Goal: Task Accomplishment & Management: Manage account settings

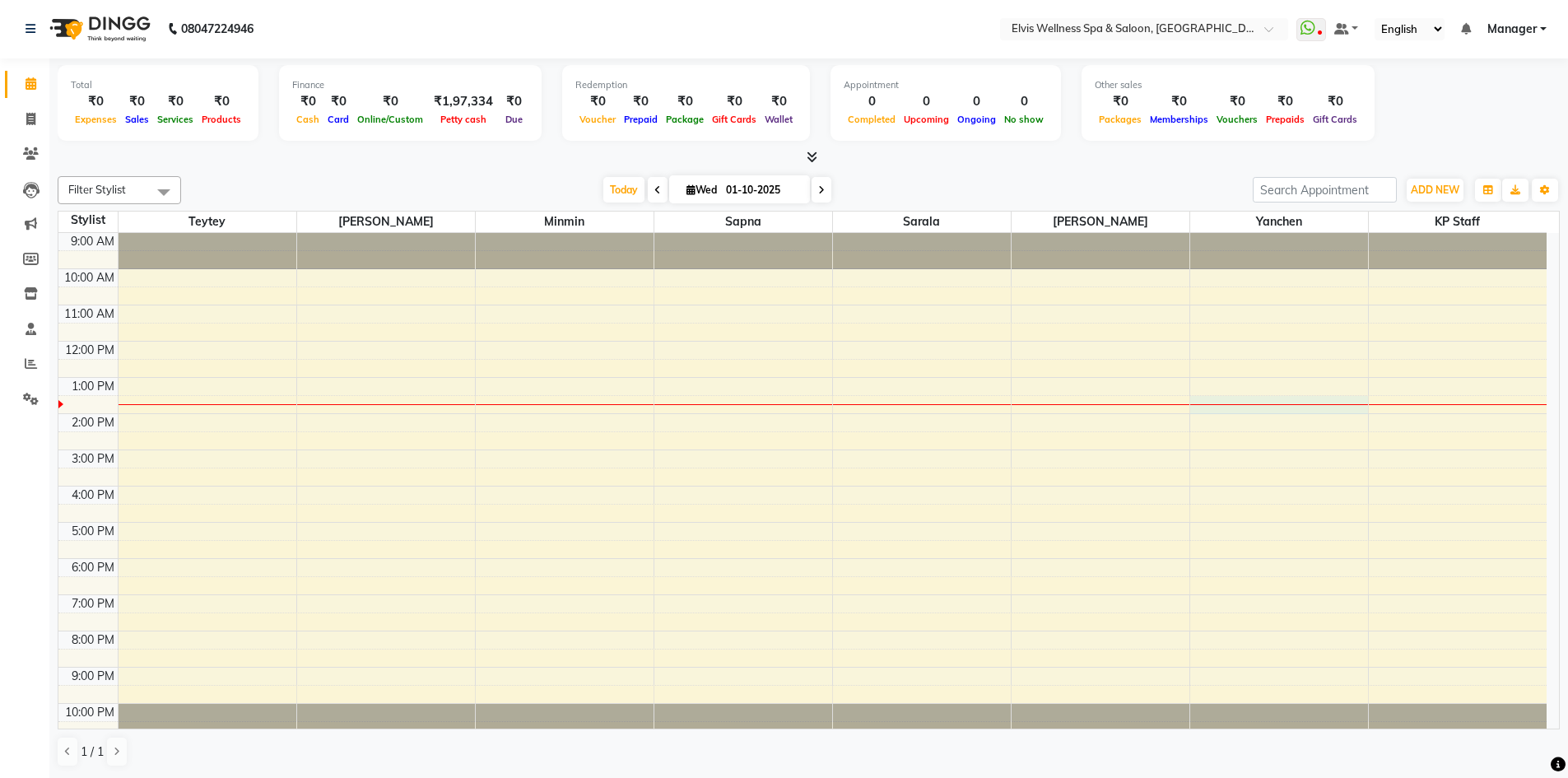
click at [1247, 406] on div "9:00 AM 10:00 AM 11:00 AM 12:00 PM 1:00 PM 2:00 PM 3:00 PM 4:00 PM 5:00 PM 6:00…" at bounding box center [802, 486] width 1489 height 506
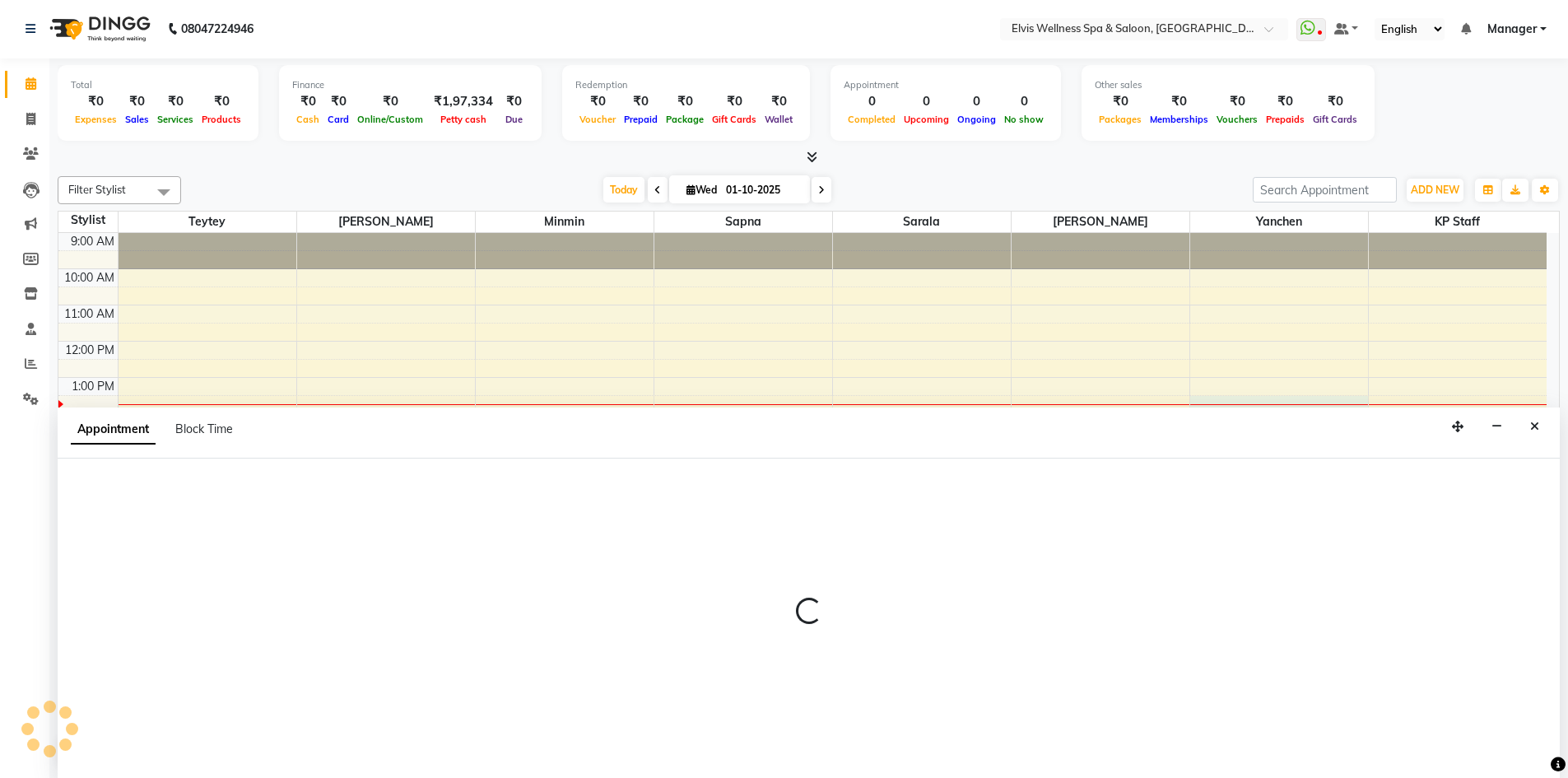
select select "46456"
select select "tentative"
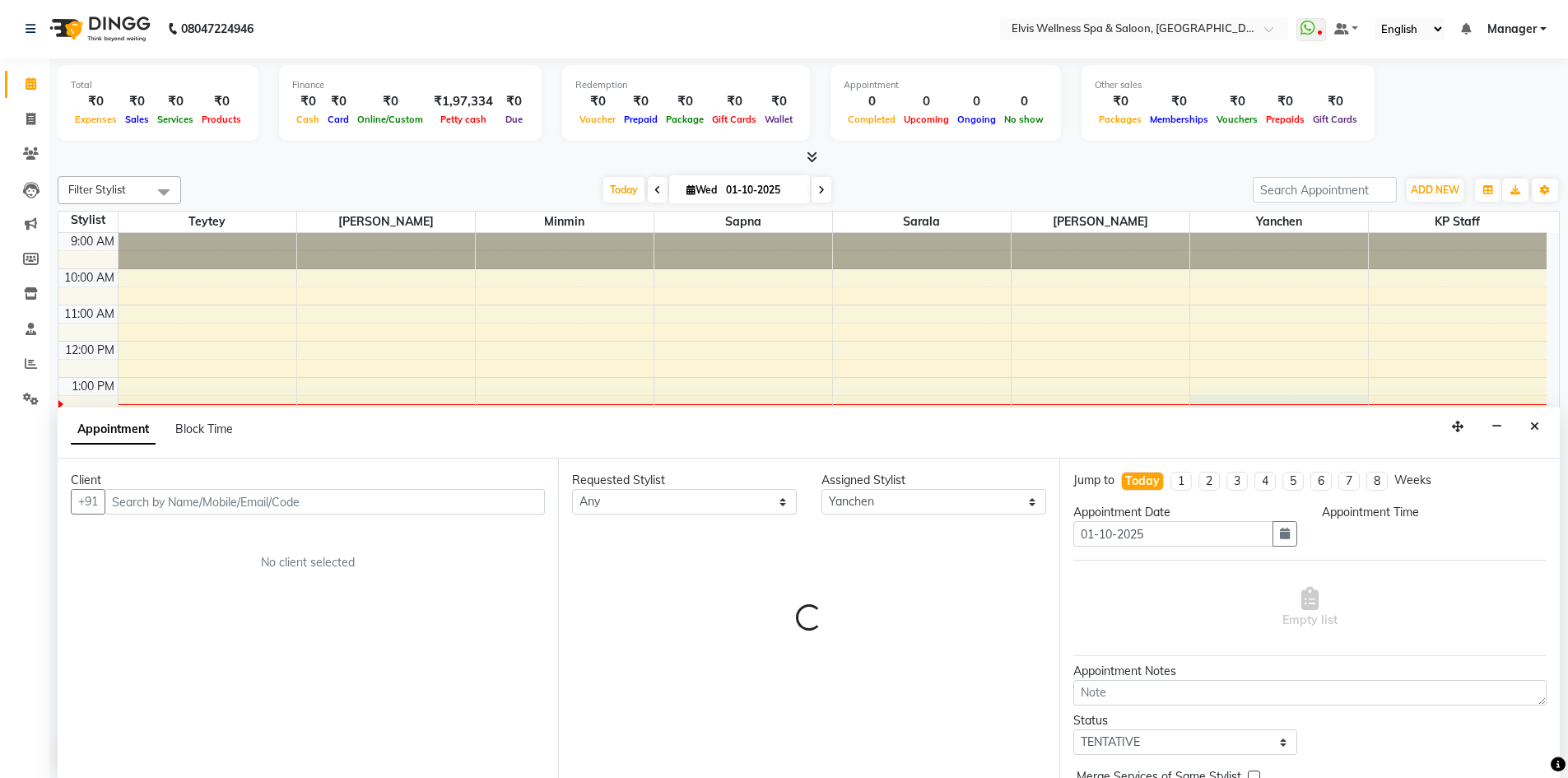
select select "810"
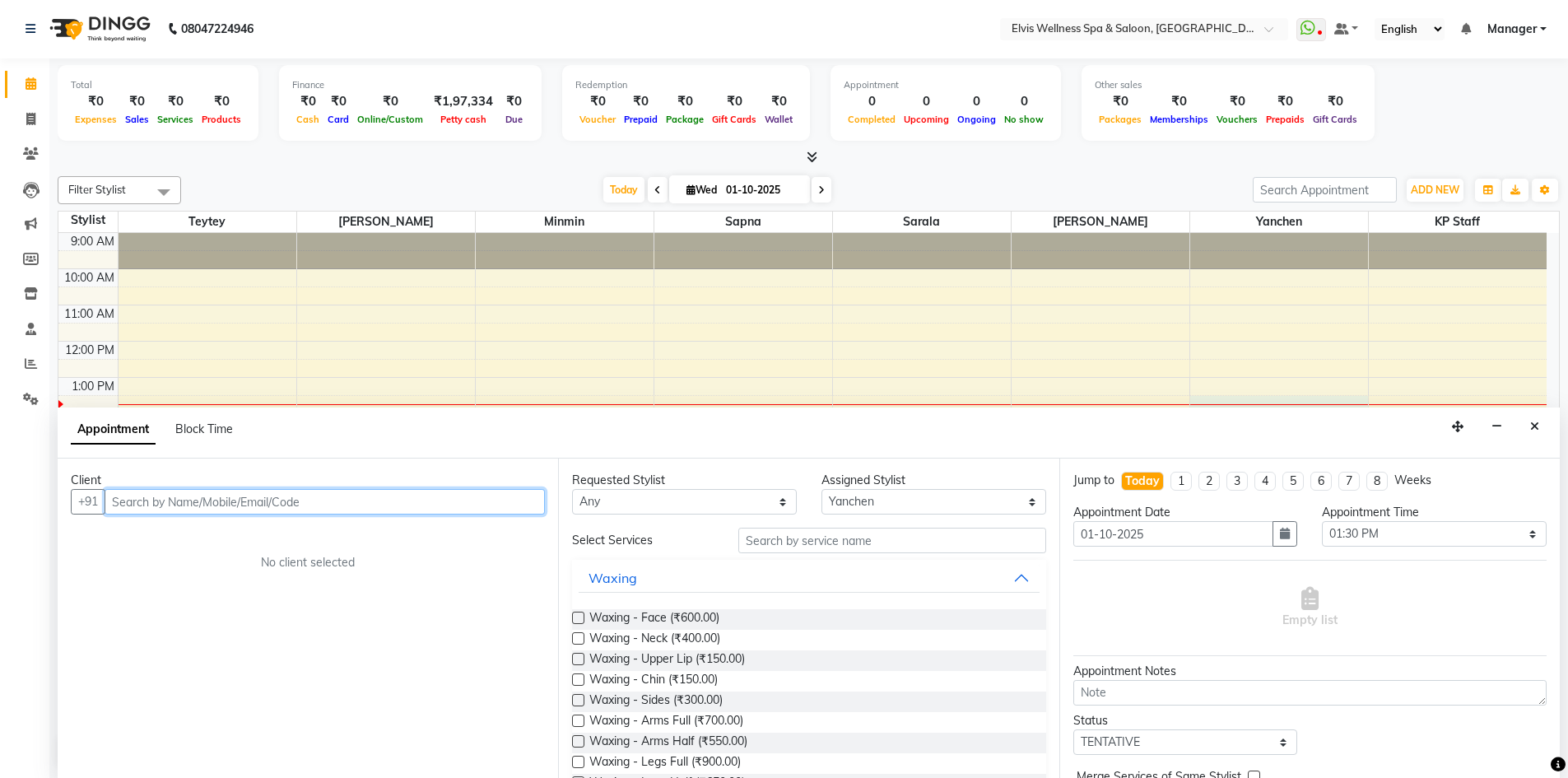
drag, startPoint x: 241, startPoint y: 505, endPoint x: 143, endPoint y: 499, distance: 98.2
click at [143, 499] on input "text" at bounding box center [324, 503] width 440 height 26
paste input "7559453867"
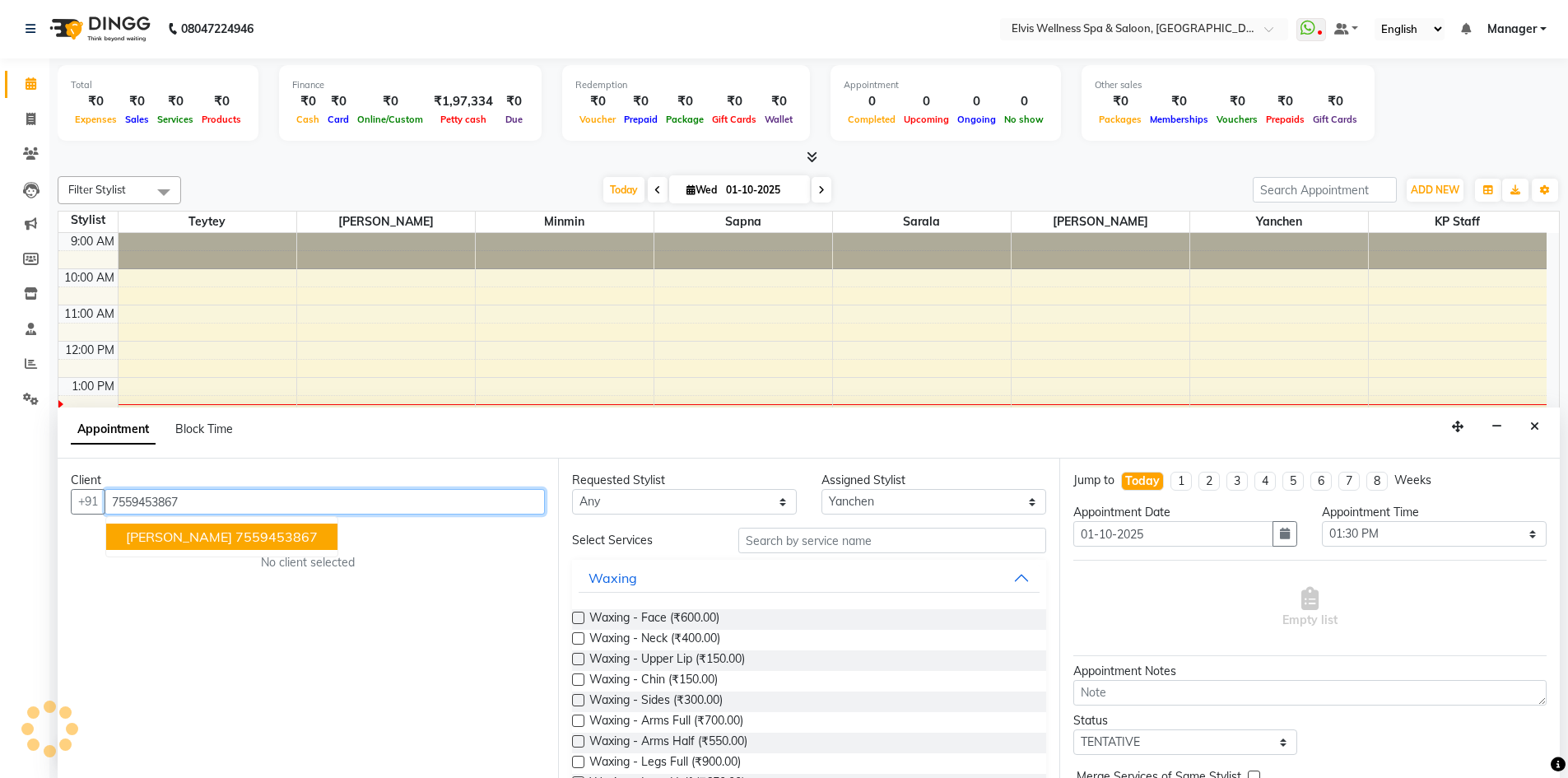
click at [143, 547] on button "[PERSON_NAME] 7559453867" at bounding box center [222, 537] width 231 height 27
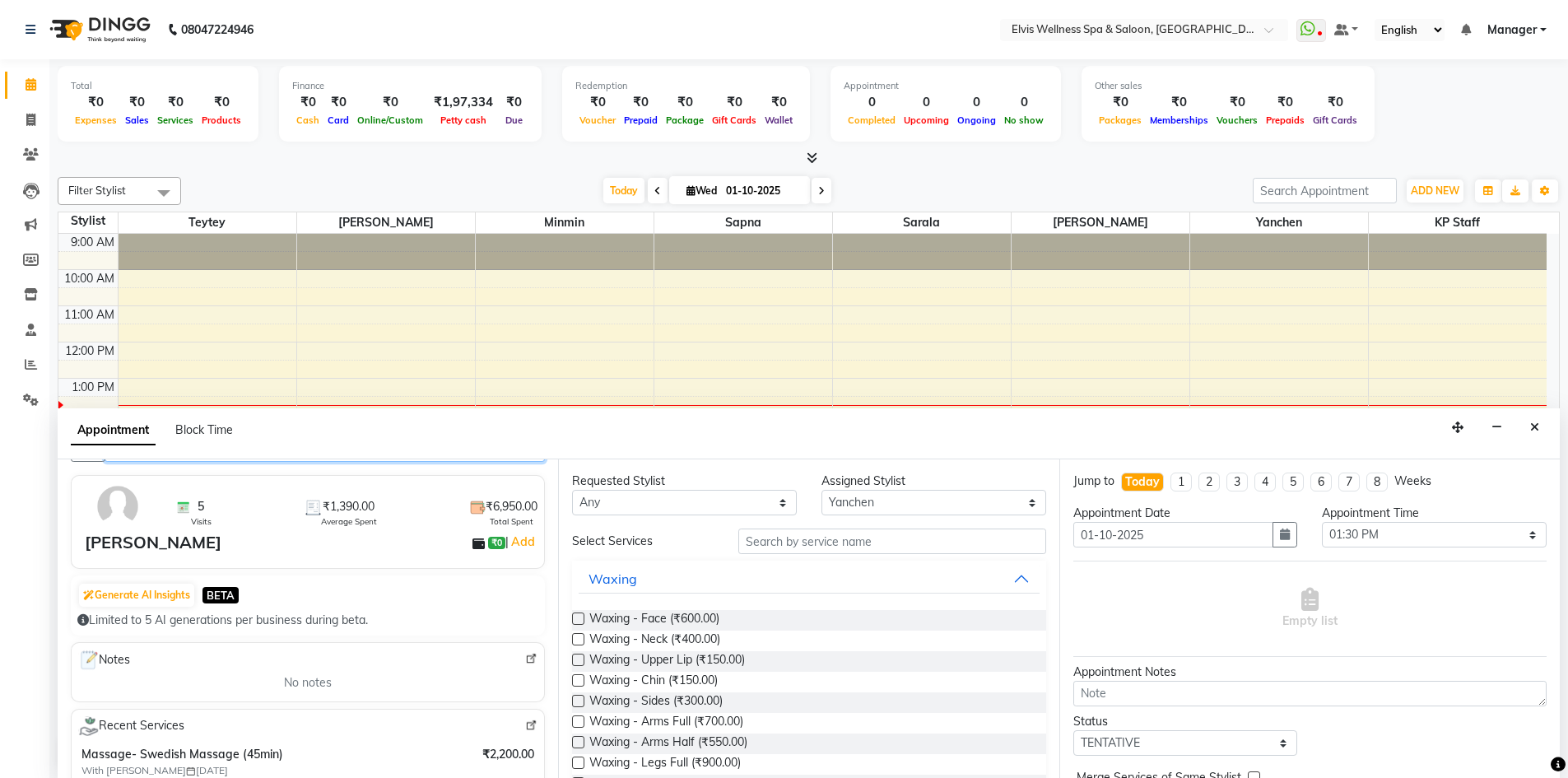
scroll to position [82, 0]
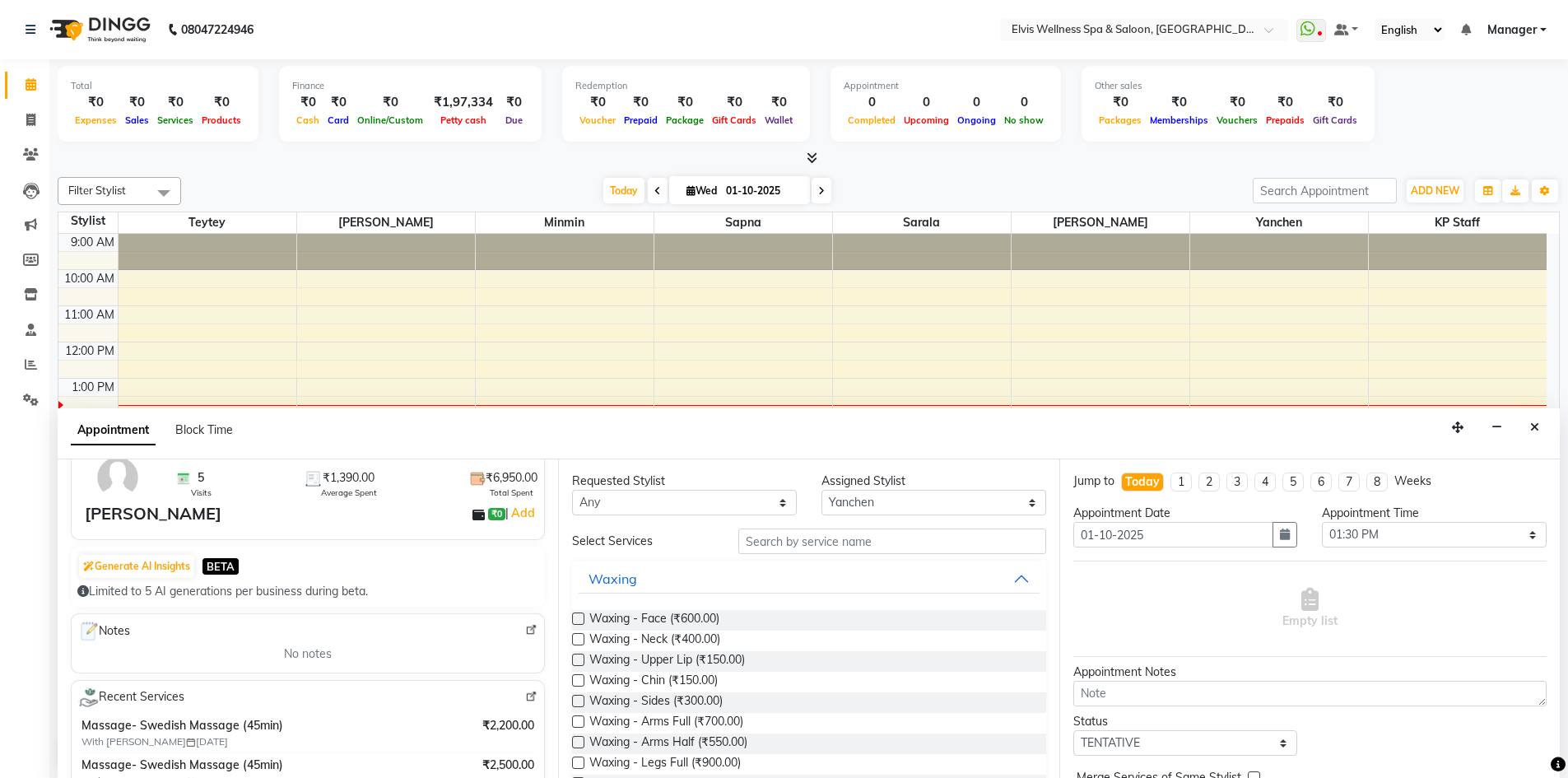
type input "7559453867"
click at [745, 535] on input "text" at bounding box center [892, 541] width 308 height 26
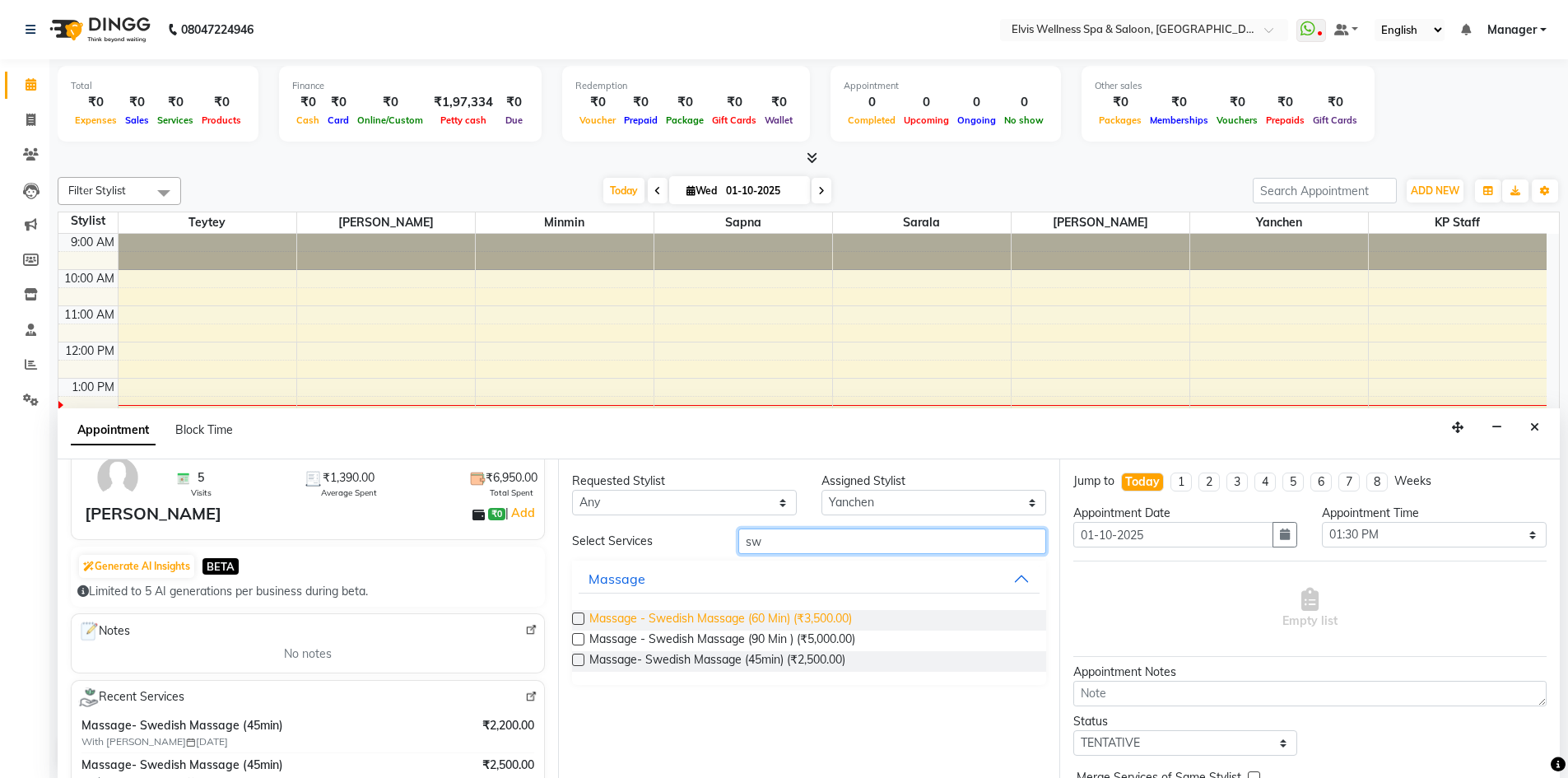
type input "sw"
click at [764, 620] on span "Massage - Swedish Massage (60 Min) (₹3,500.00)" at bounding box center [720, 621] width 262 height 20
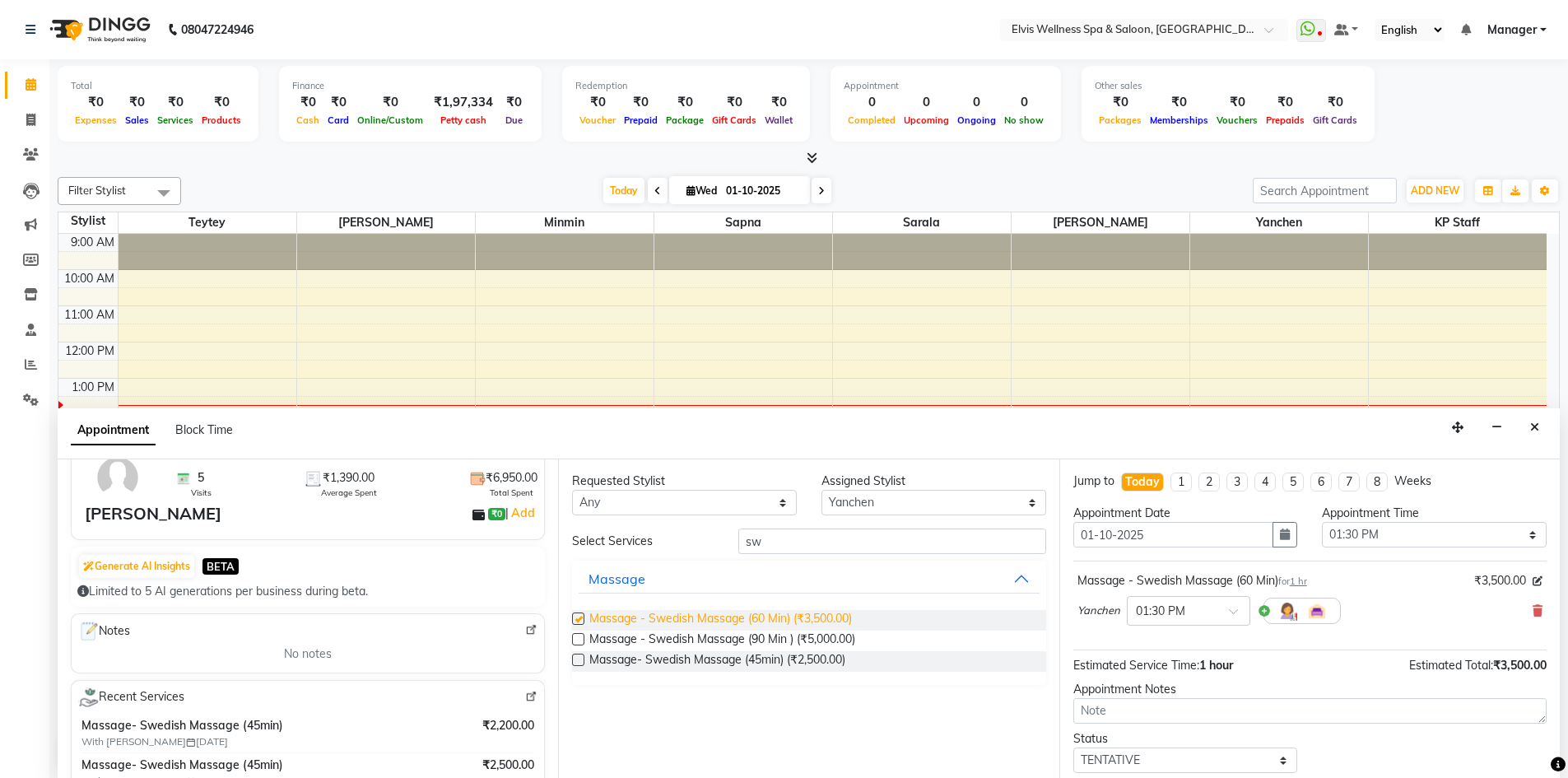
checkbox input "false"
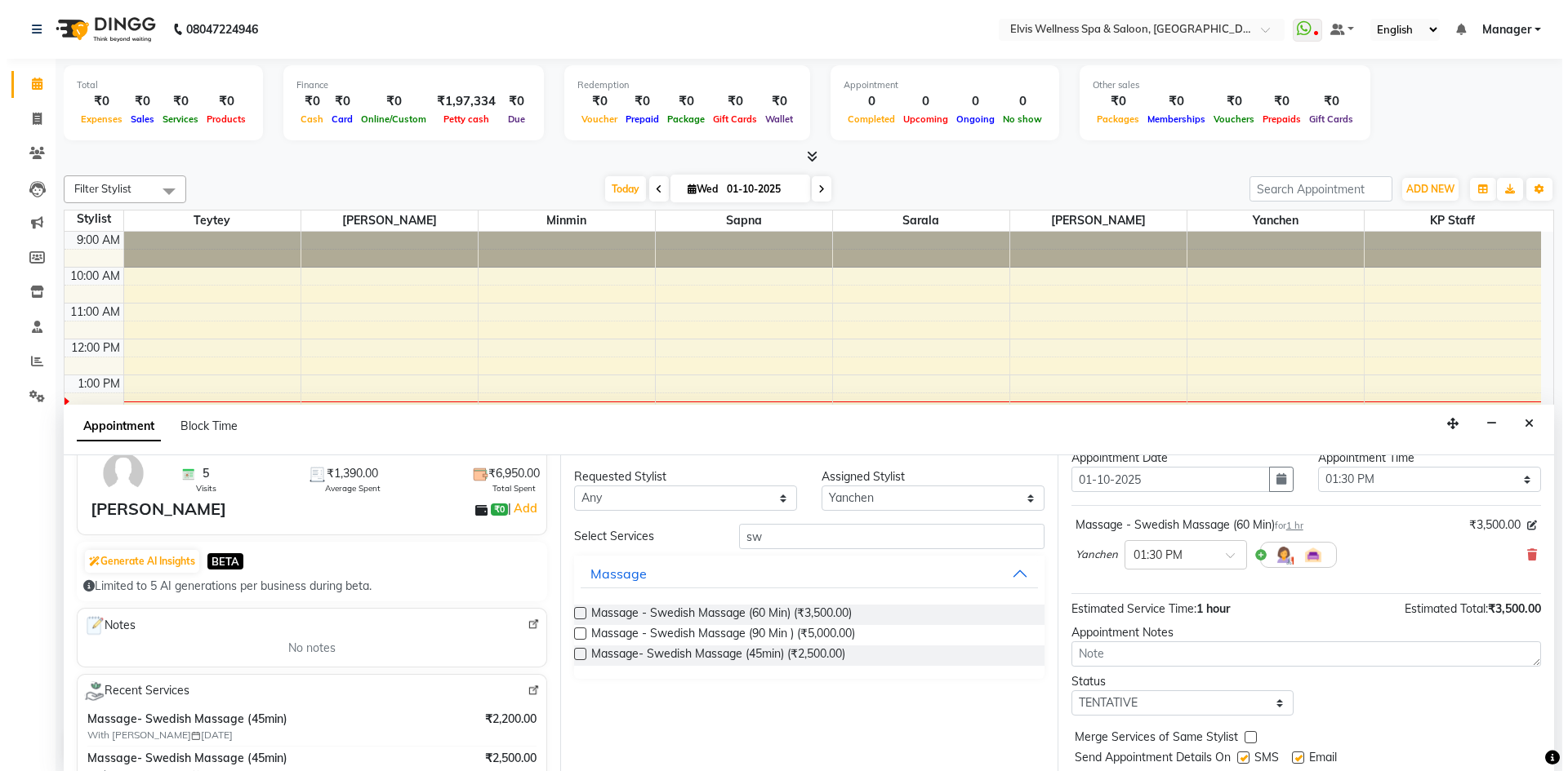
scroll to position [97, 0]
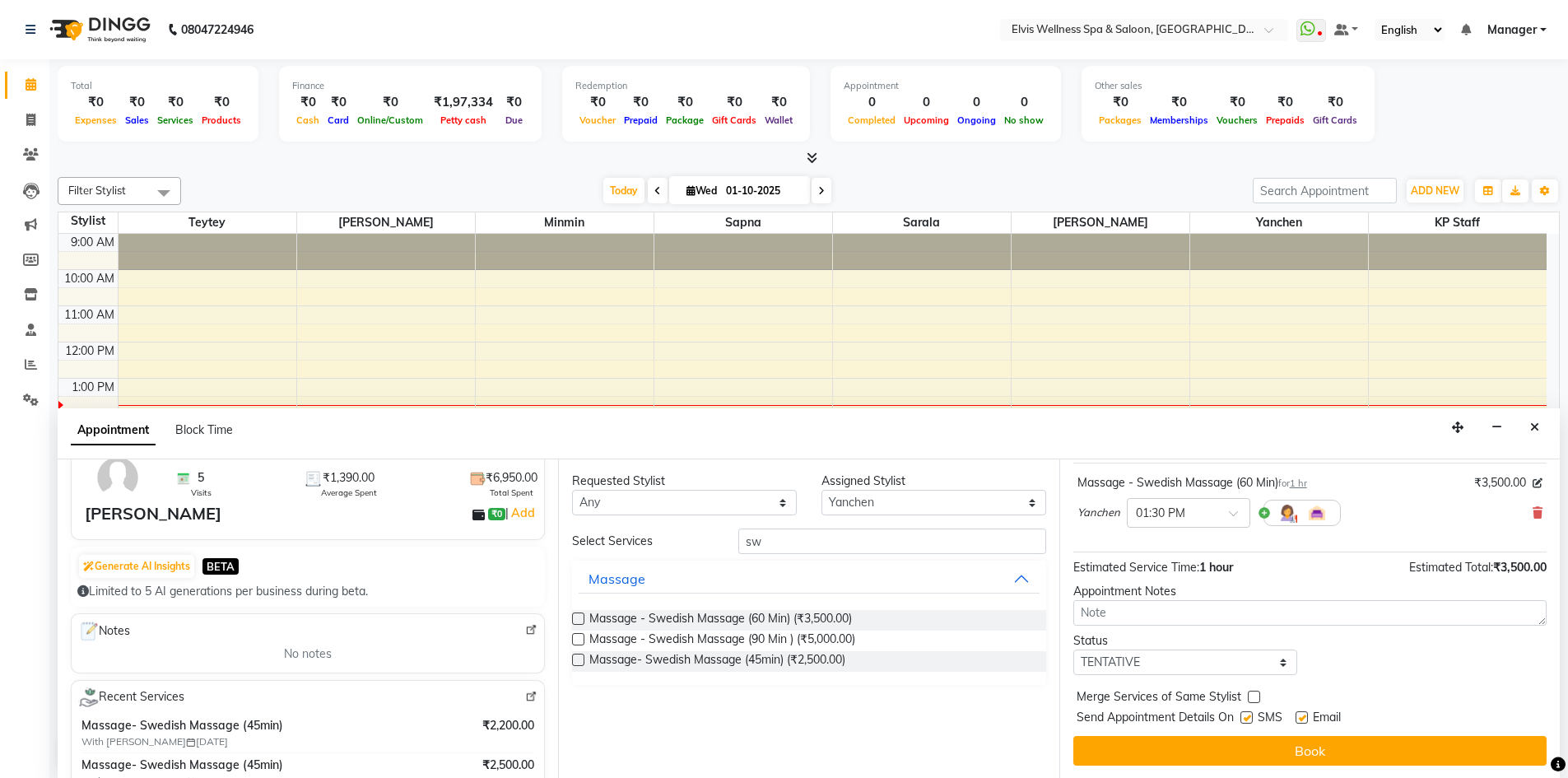
click at [1248, 717] on label at bounding box center [1246, 717] width 12 height 12
click at [1248, 717] on input "checkbox" at bounding box center [1246, 720] width 11 height 11
checkbox input "false"
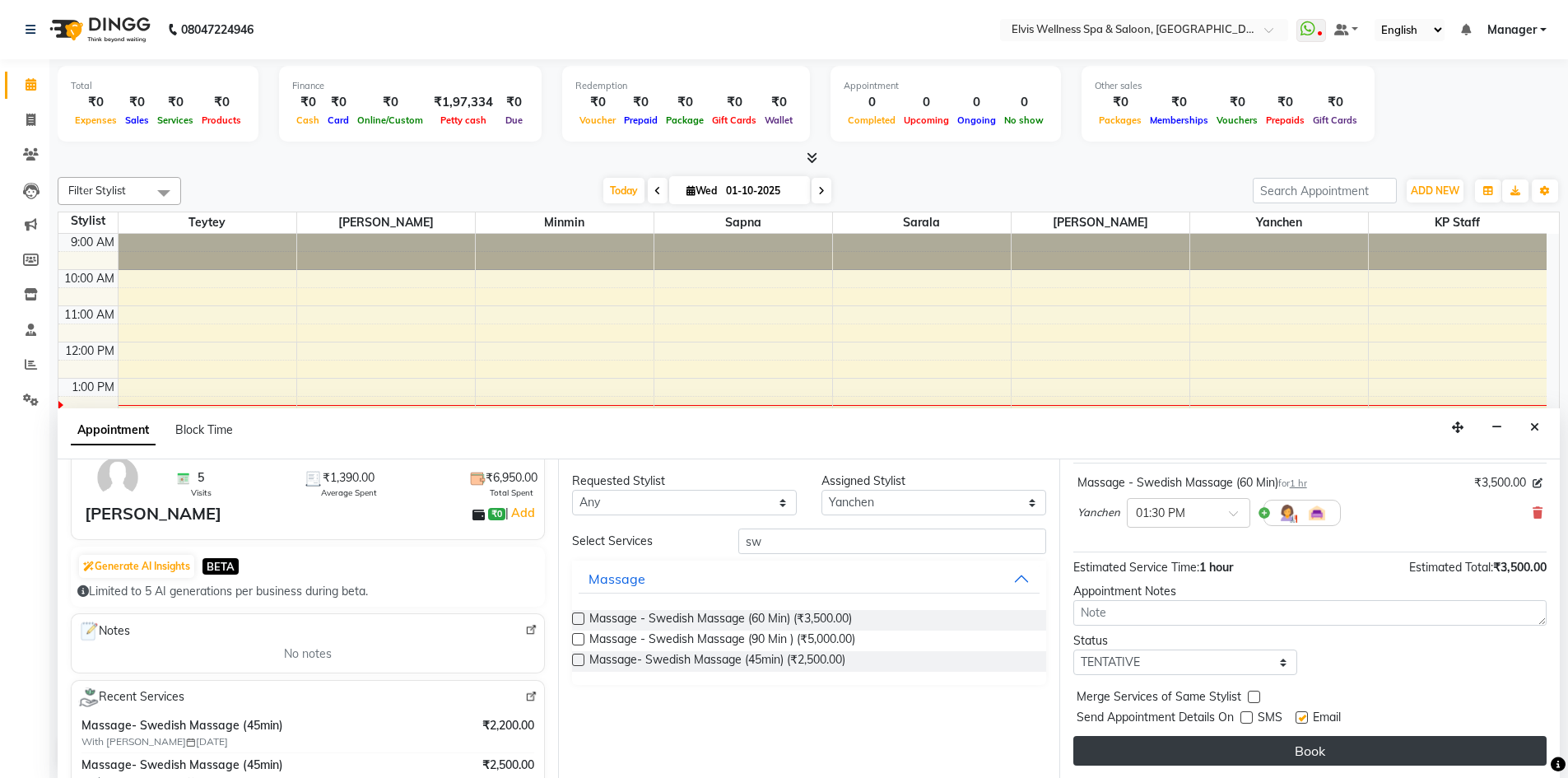
click at [1260, 748] on button "Book" at bounding box center [1309, 751] width 474 height 30
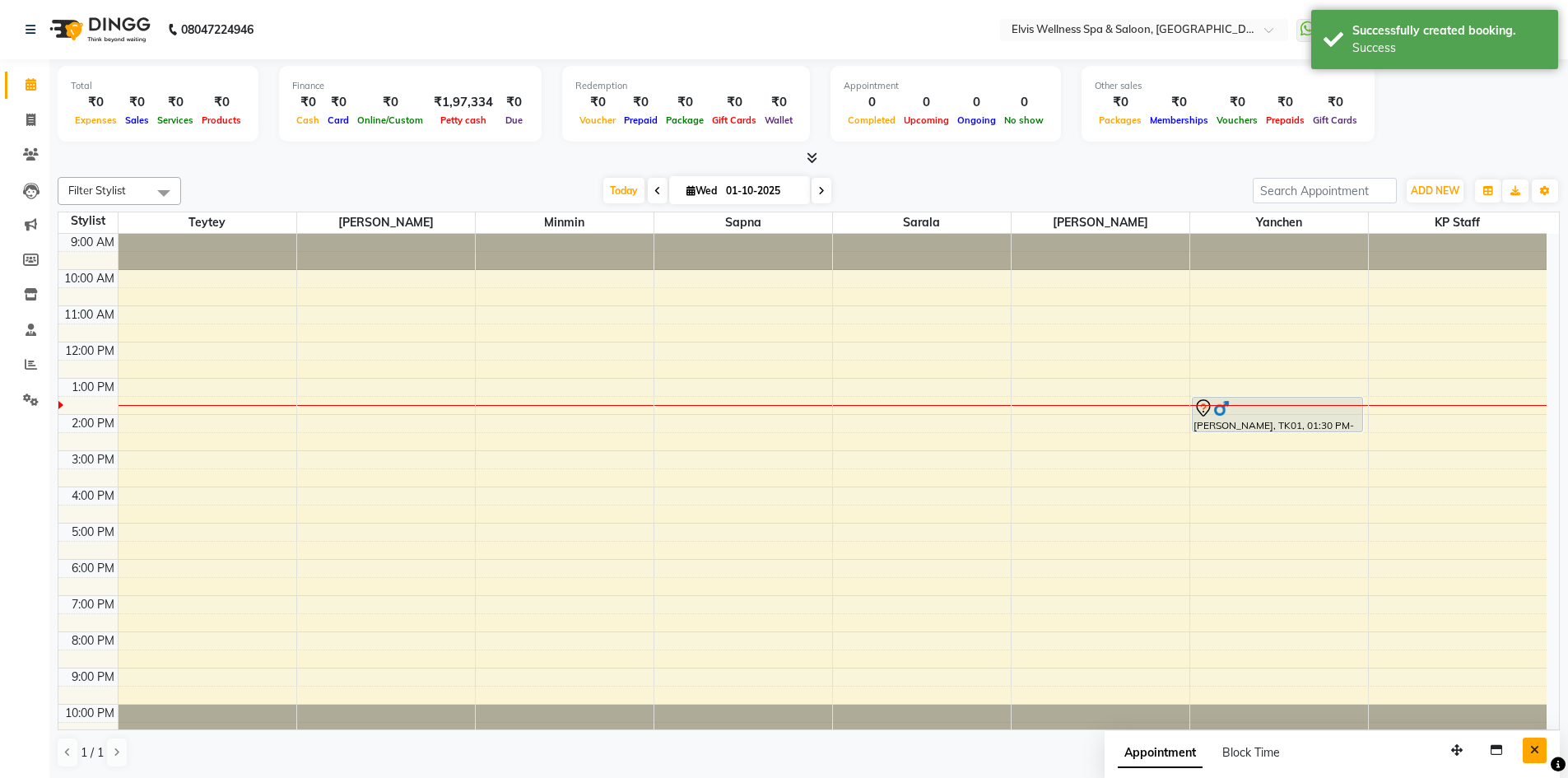
click at [1534, 757] on button "Close" at bounding box center [1535, 751] width 24 height 26
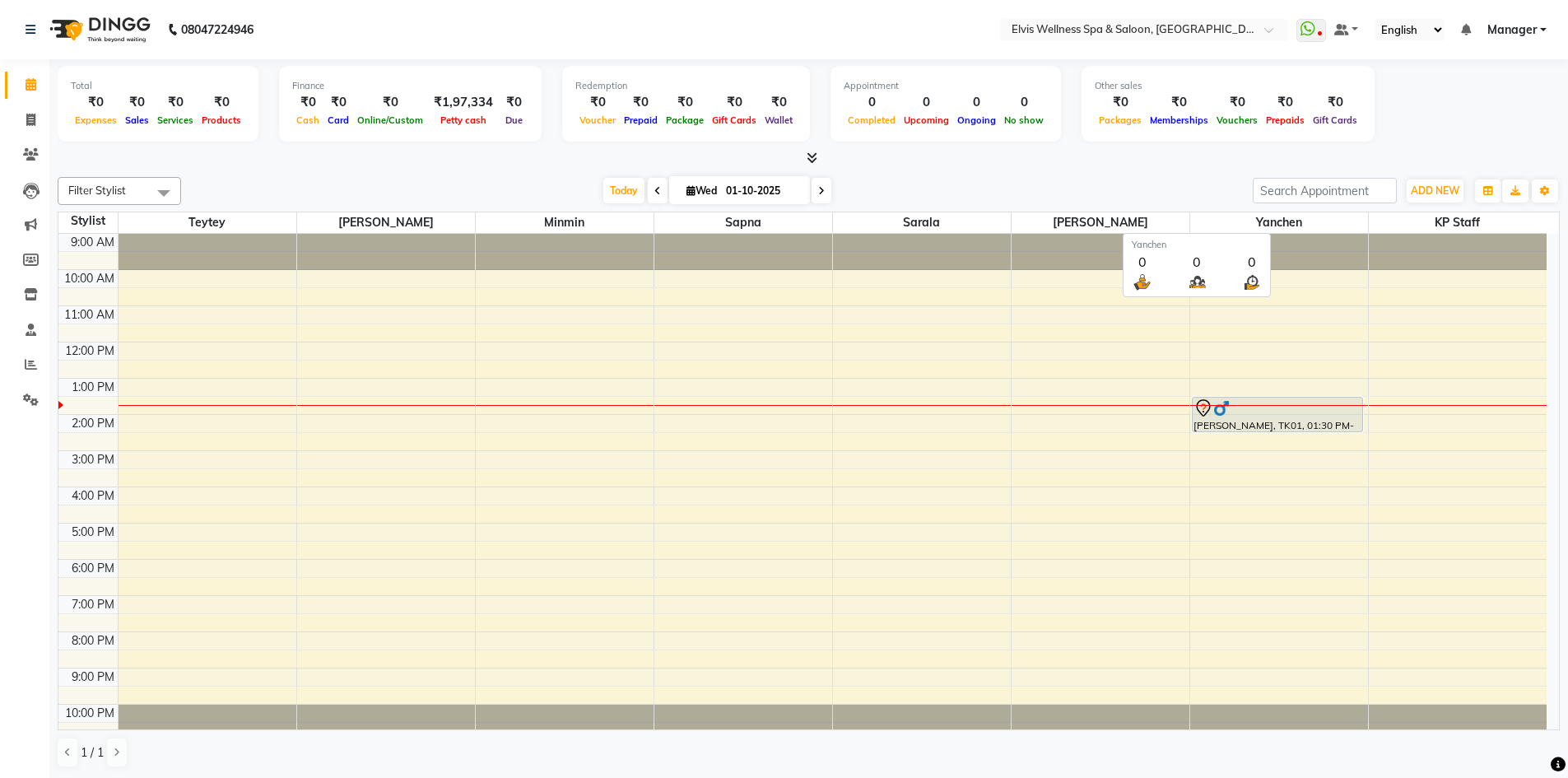
click at [1284, 223] on span "Yanchen" at bounding box center [1279, 223] width 178 height 20
drag, startPoint x: 1299, startPoint y: 218, endPoint x: 1248, endPoint y: 219, distance: 51.0
click at [1248, 219] on span "Yanchen" at bounding box center [1279, 223] width 178 height 20
copy span "Yanchen"
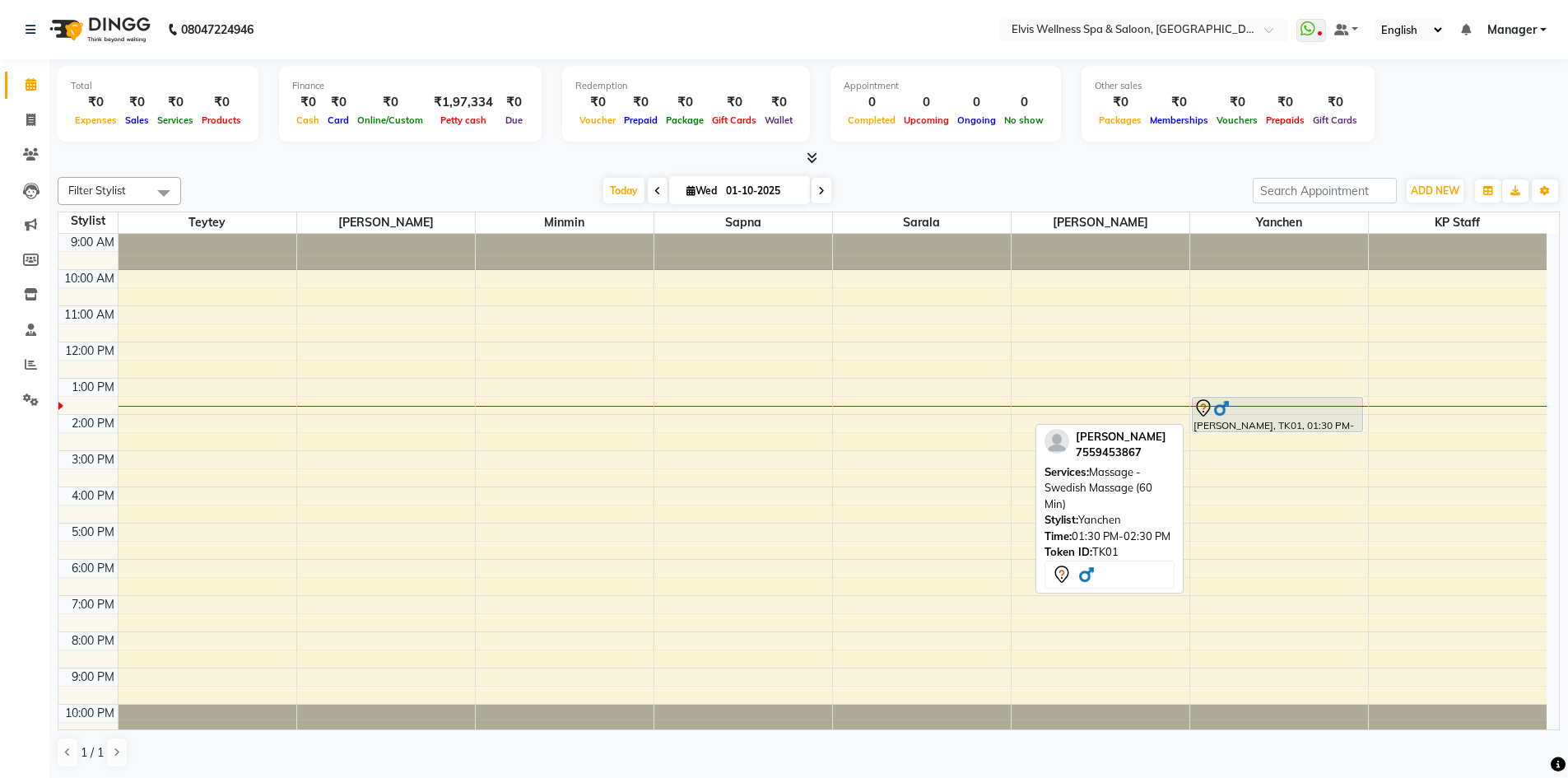
click at [1281, 425] on div "[PERSON_NAME], TK01, 01:30 PM-02:30 PM, Massage - Swedish Massage (60 Min)" at bounding box center [1278, 415] width 171 height 34
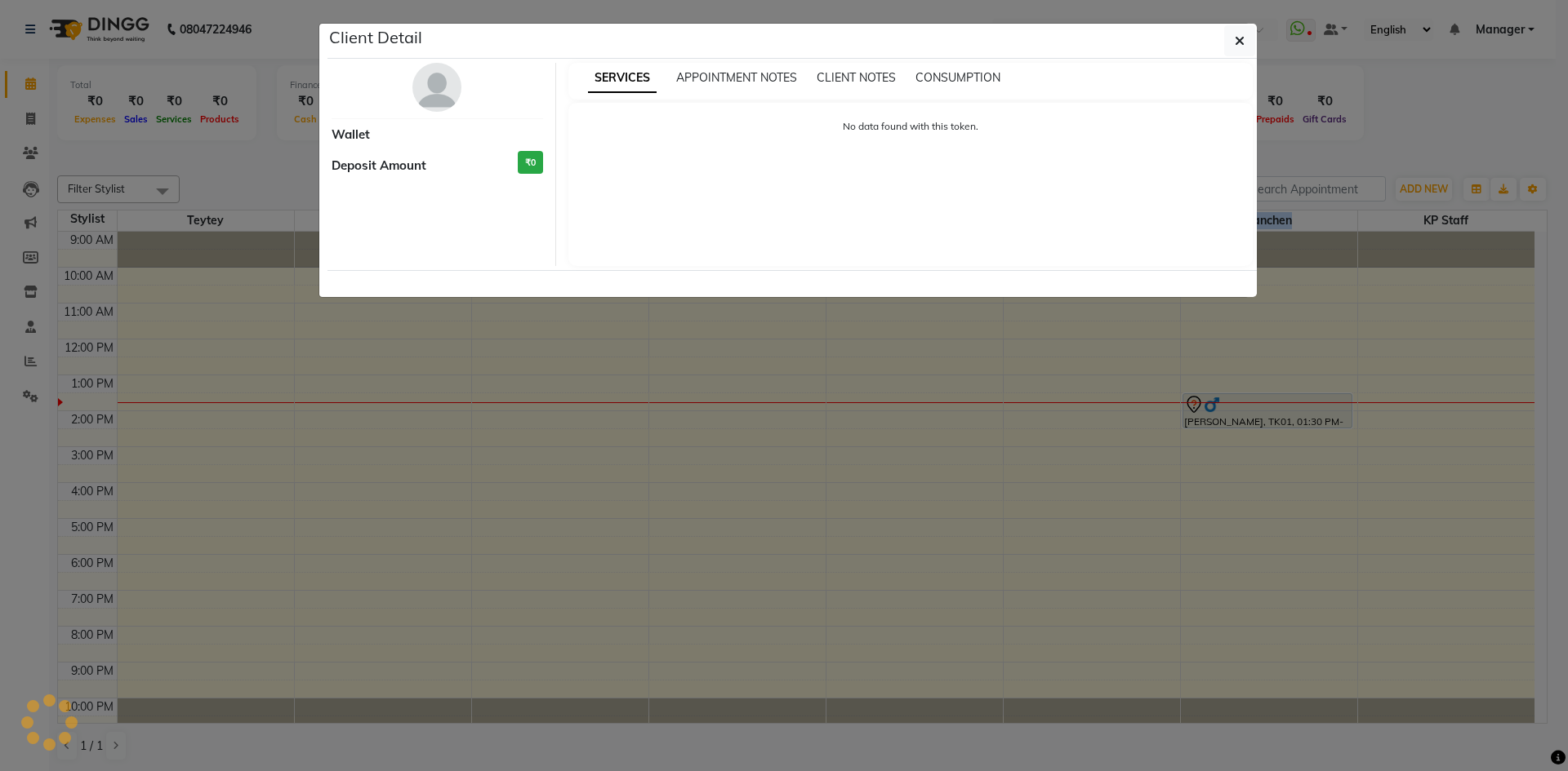
click at [425, 90] on img at bounding box center [436, 87] width 49 height 49
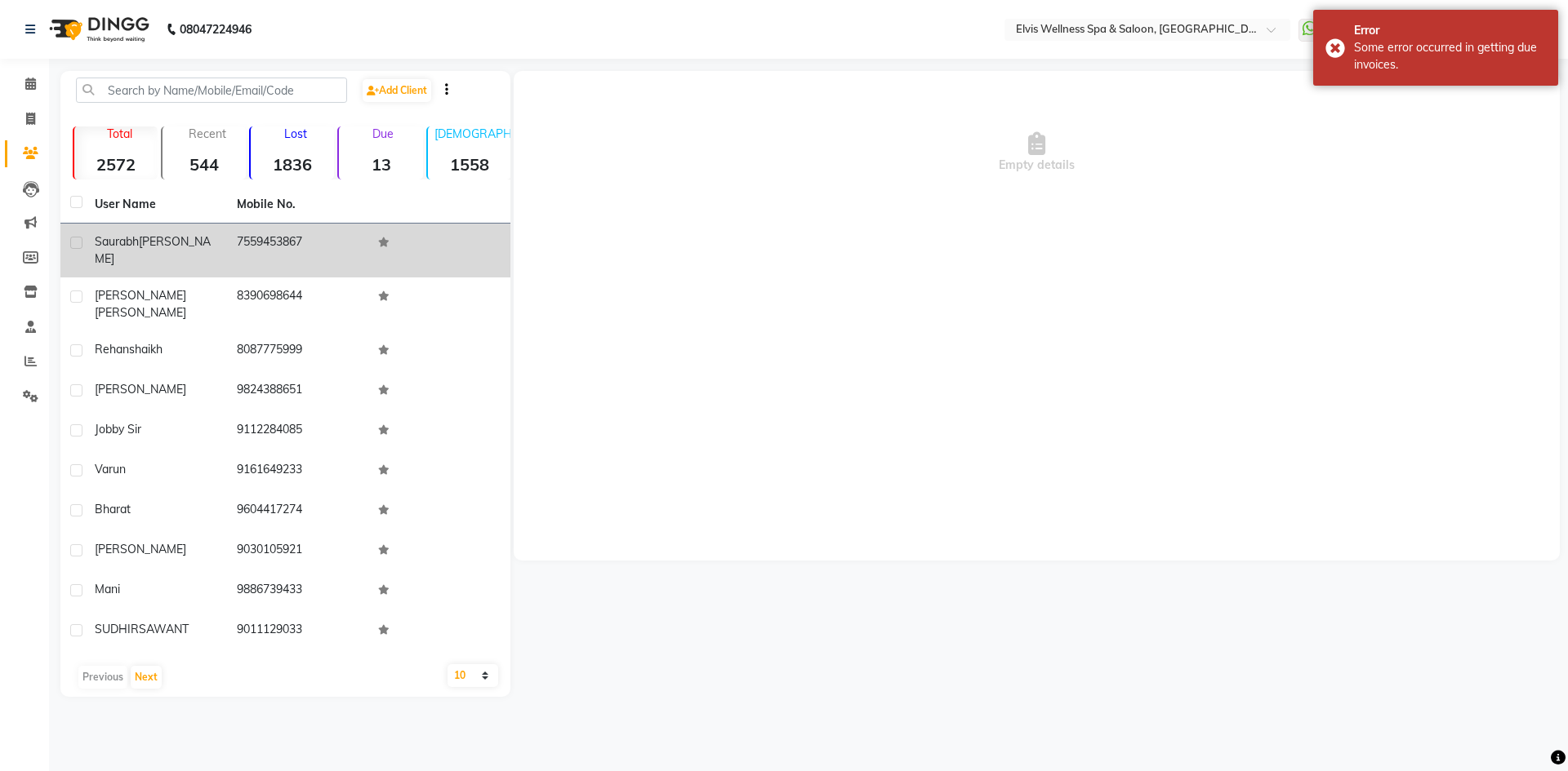
click at [260, 240] on td "7559453867" at bounding box center [298, 250] width 142 height 54
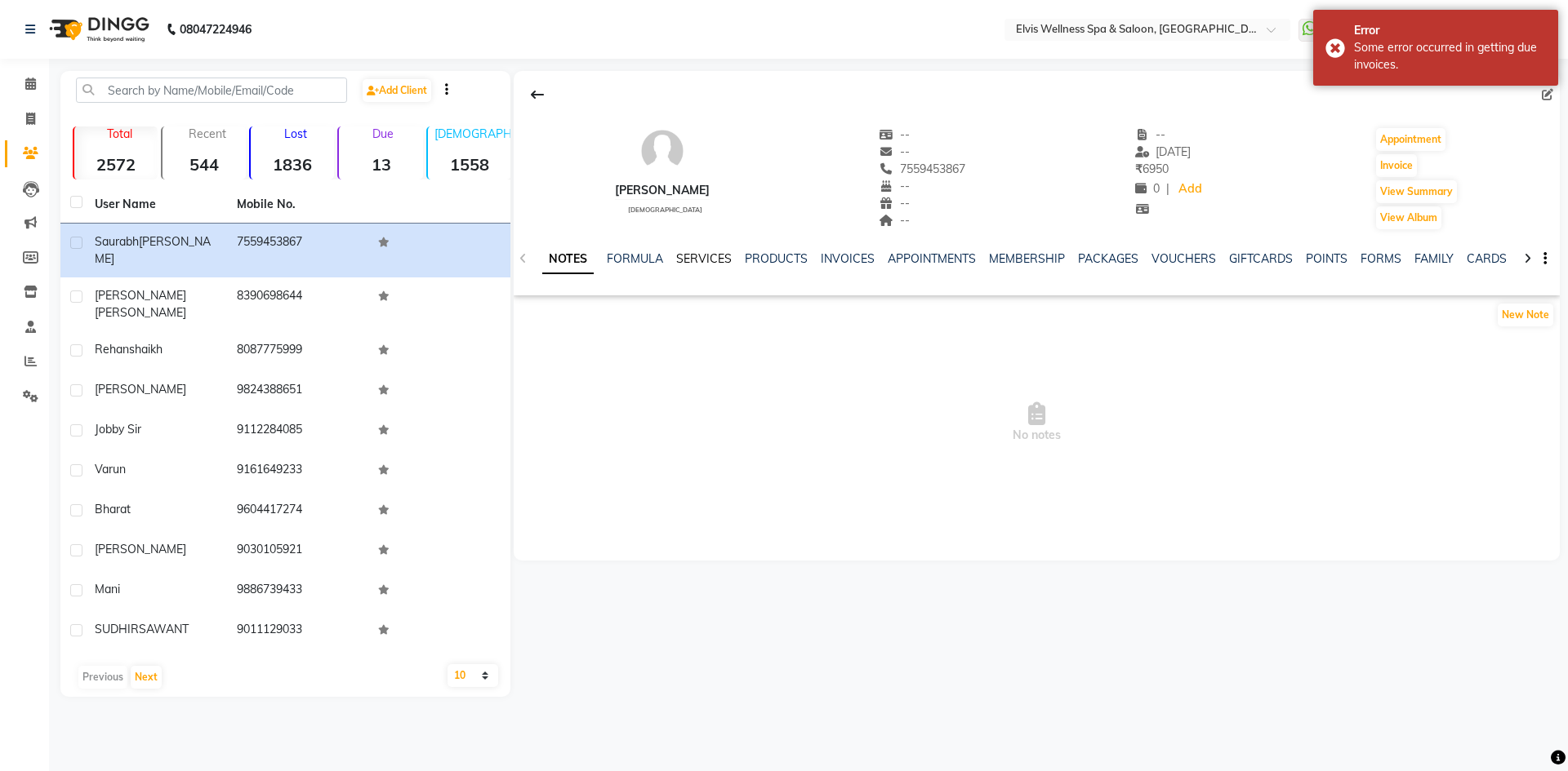
click at [697, 263] on link "SERVICES" at bounding box center [703, 259] width 56 height 15
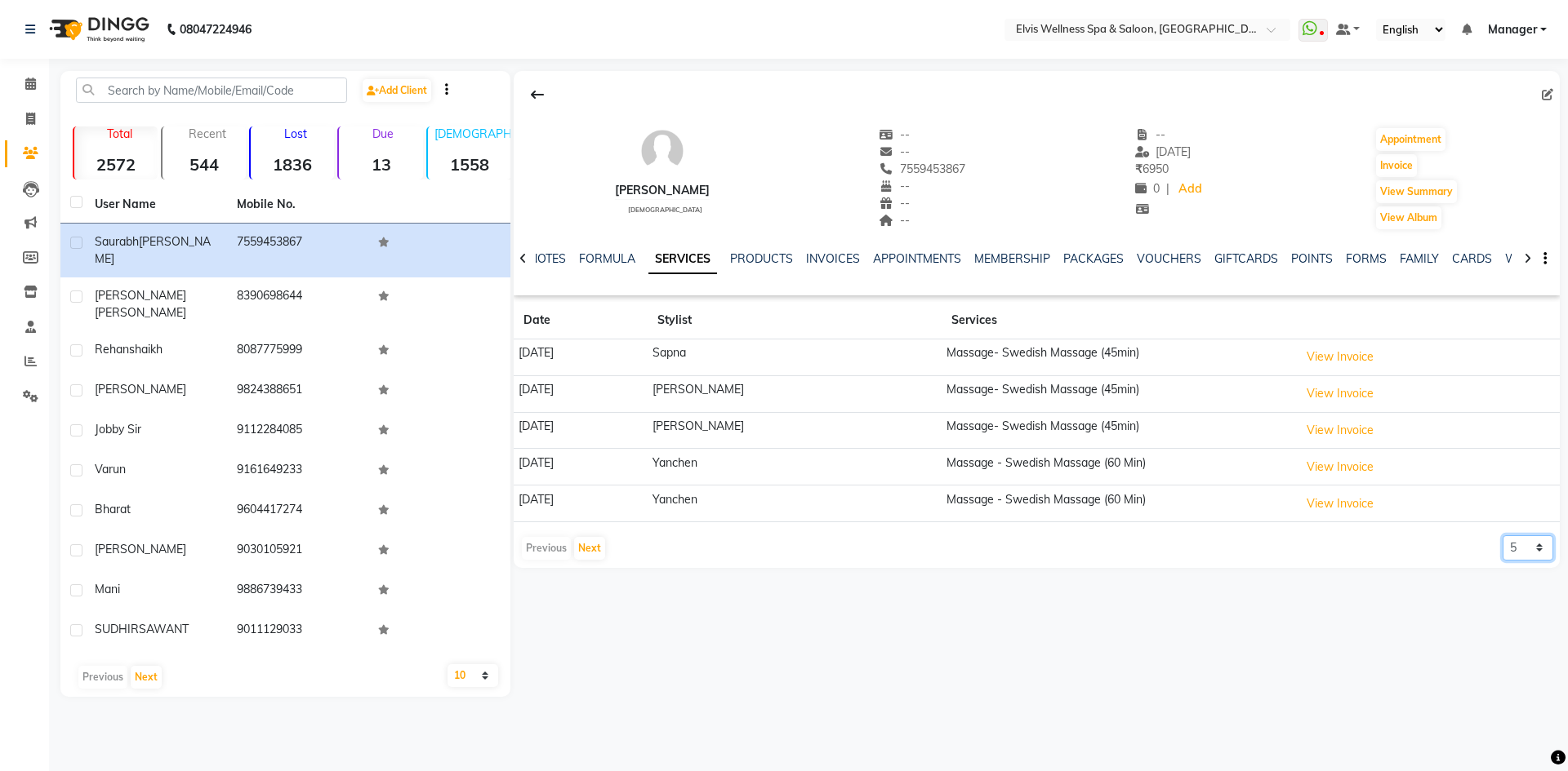
click at [1532, 548] on select "5 10 50 100 500" at bounding box center [1527, 548] width 50 height 26
click at [1351, 475] on button "View Invoice" at bounding box center [1339, 468] width 82 height 26
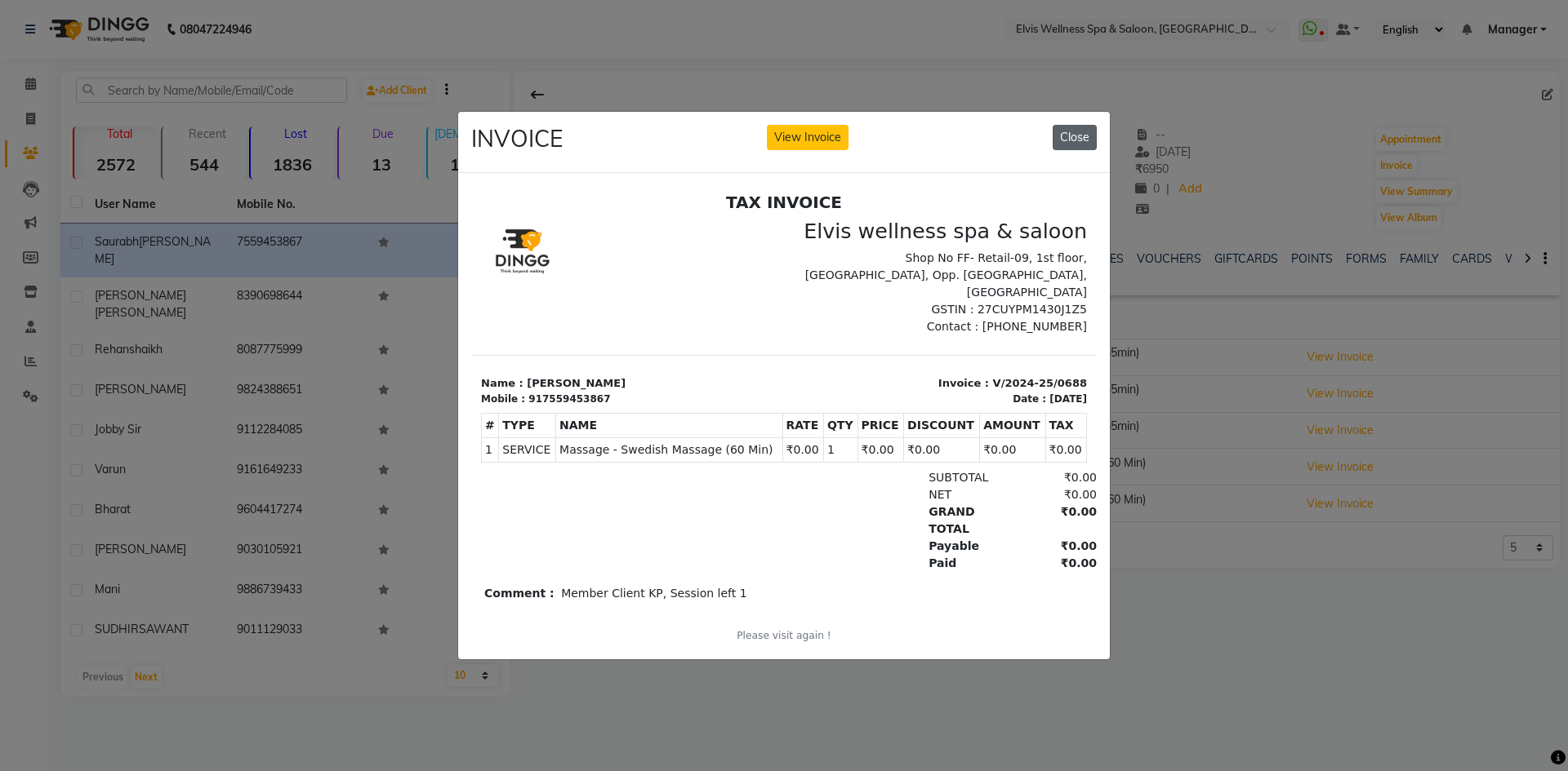
click at [1077, 137] on button "Close" at bounding box center [1074, 137] width 44 height 26
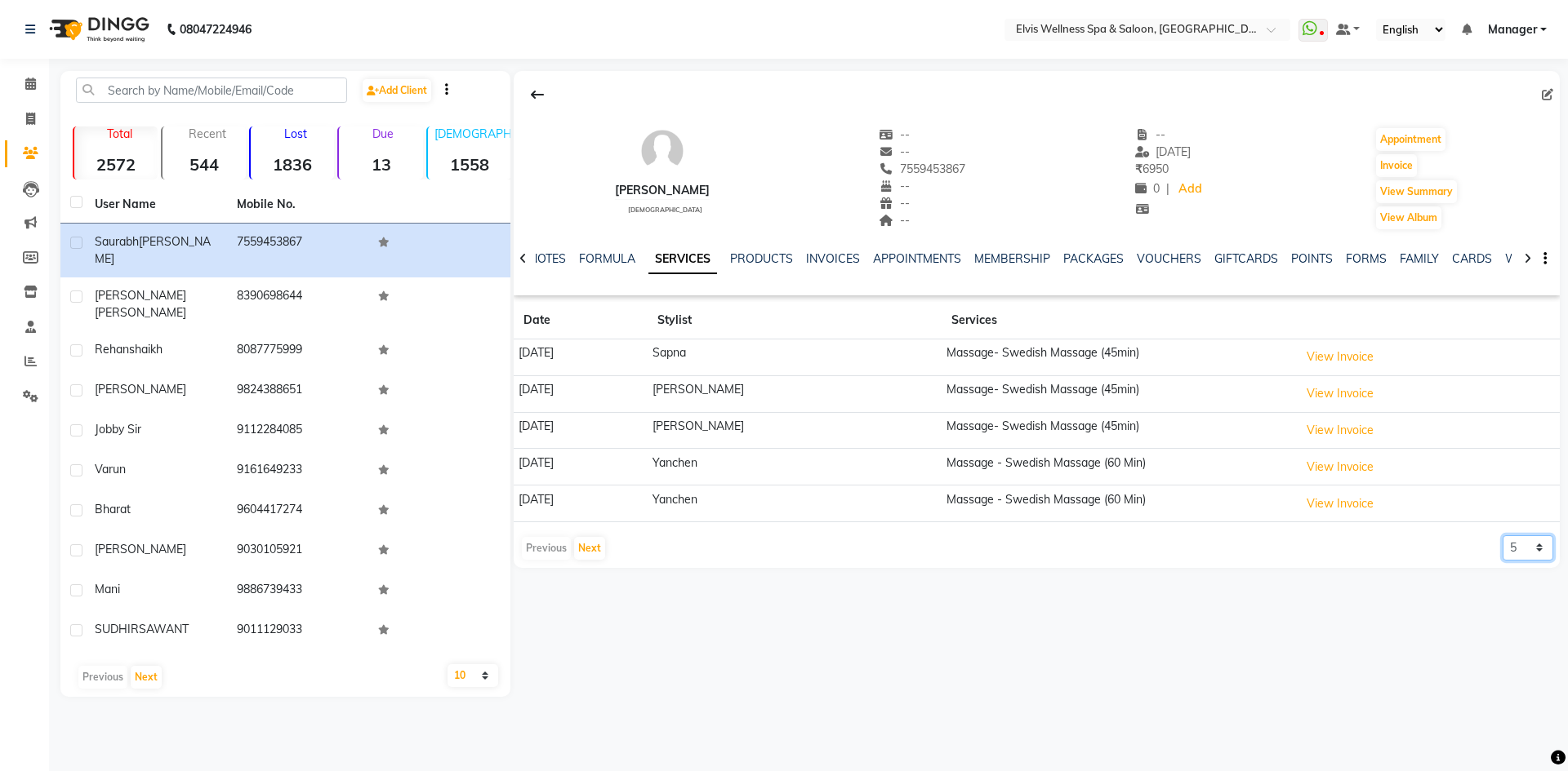
click at [1519, 554] on select "5 10 50 100 500" at bounding box center [1527, 548] width 50 height 26
select select "100"
click at [1502, 536] on select "5 10 50 100 500" at bounding box center [1527, 548] width 50 height 26
click at [1096, 262] on link "PACKAGES" at bounding box center [1094, 259] width 60 height 15
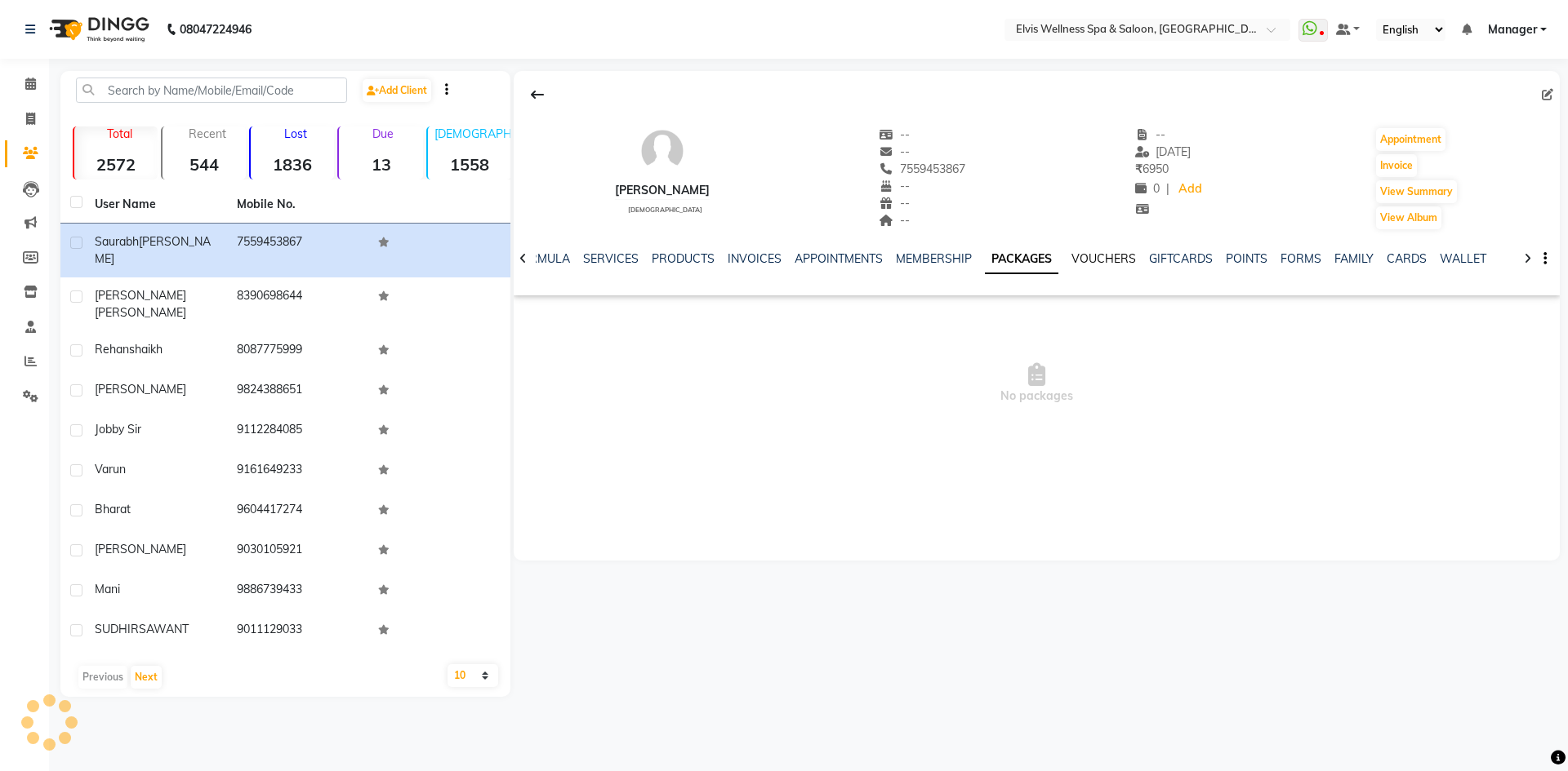
click at [1121, 252] on link "VOUCHERS" at bounding box center [1104, 259] width 64 height 15
click at [1157, 259] on link "GIFTCARDS" at bounding box center [1168, 259] width 64 height 15
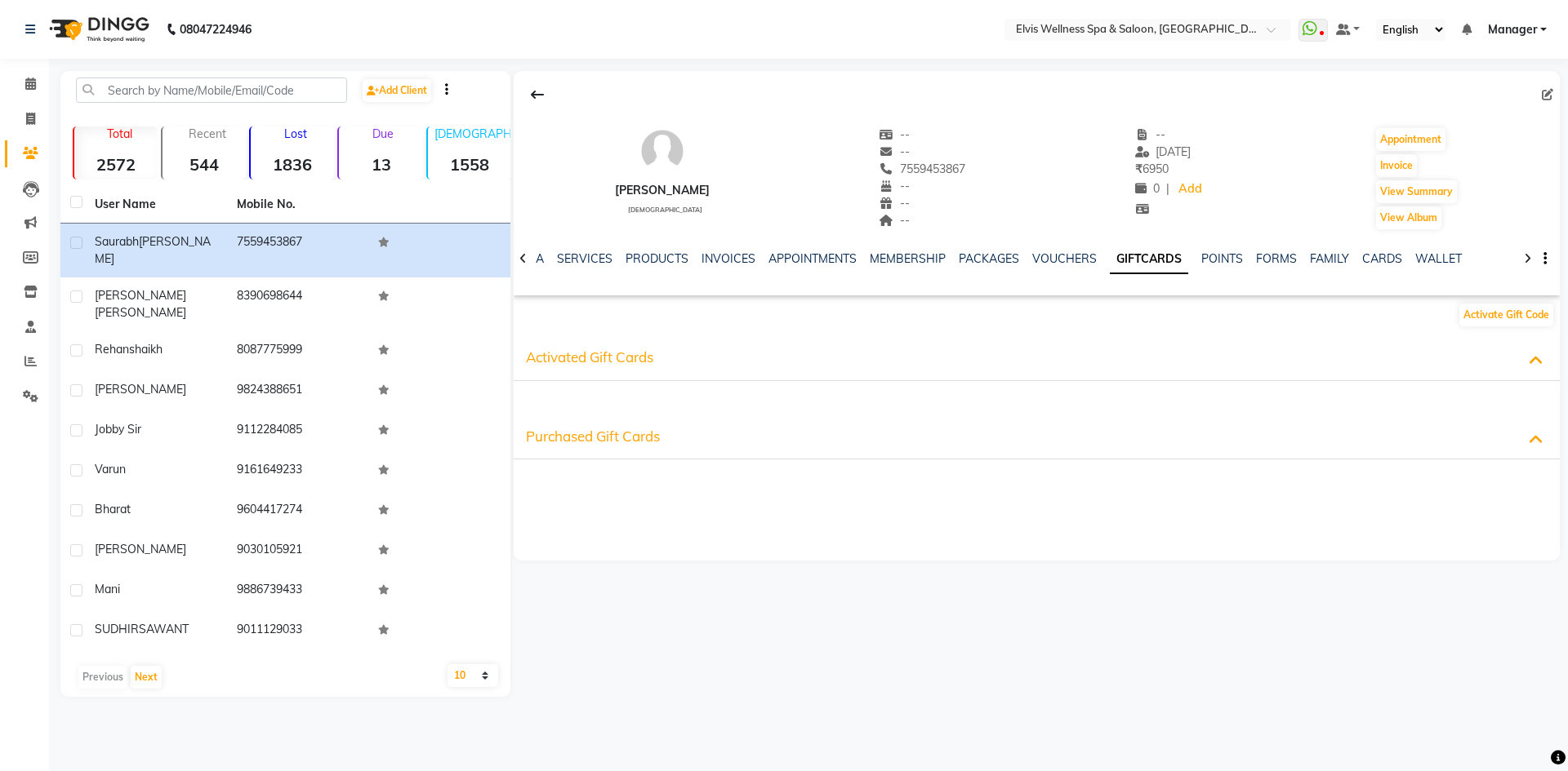
click at [1236, 259] on ul "NOTES FORMULA SERVICES PRODUCTS INVOICES APPOINTMENTS MEMBERSHIP PACKAGES VOUCH…" at bounding box center [956, 259] width 1037 height 17
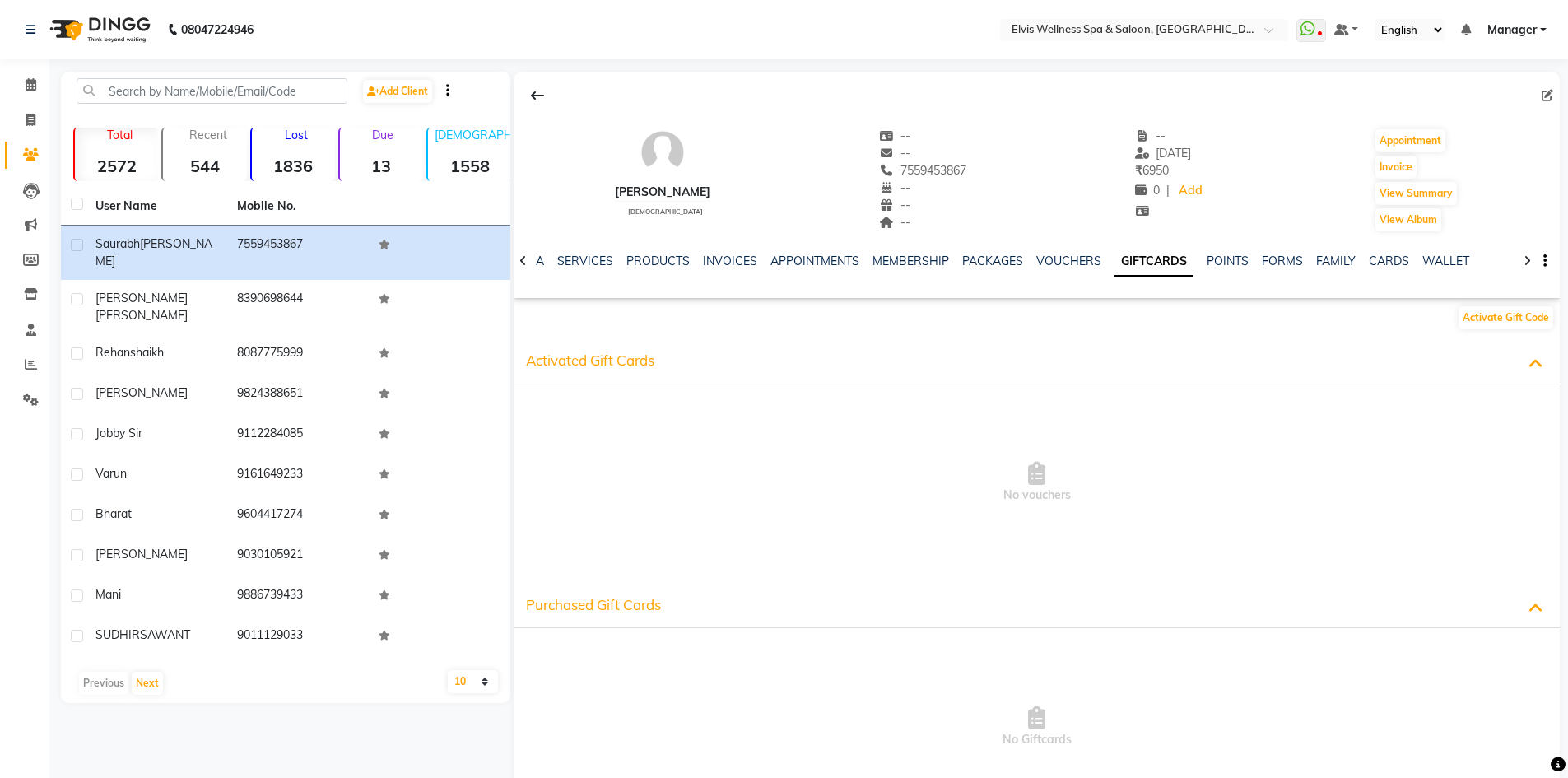
click at [527, 260] on div at bounding box center [523, 260] width 19 height 32
click at [633, 262] on link "SERVICES" at bounding box center [638, 261] width 56 height 15
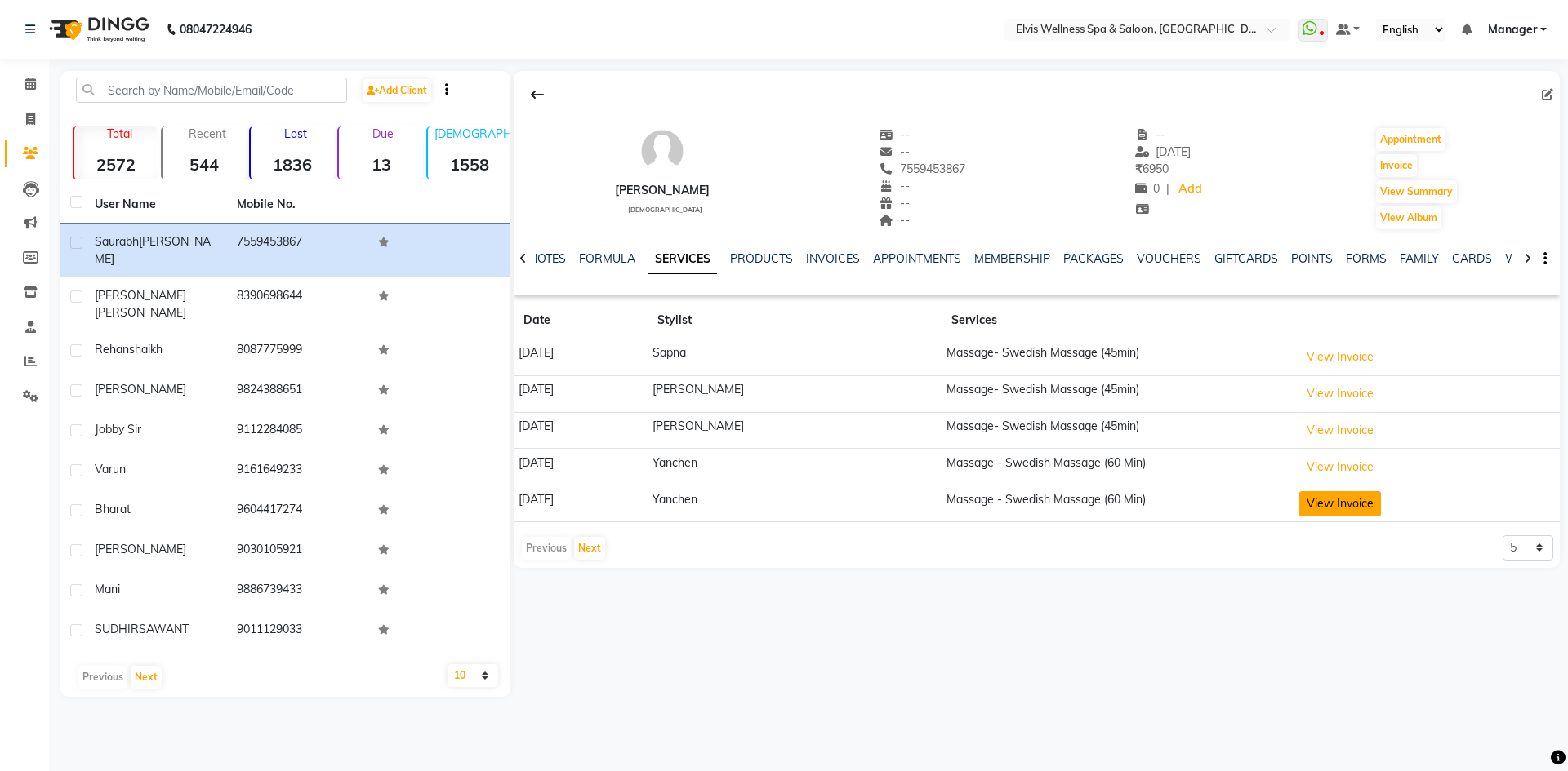
click at [1333, 501] on button "View Invoice" at bounding box center [1339, 505] width 82 height 26
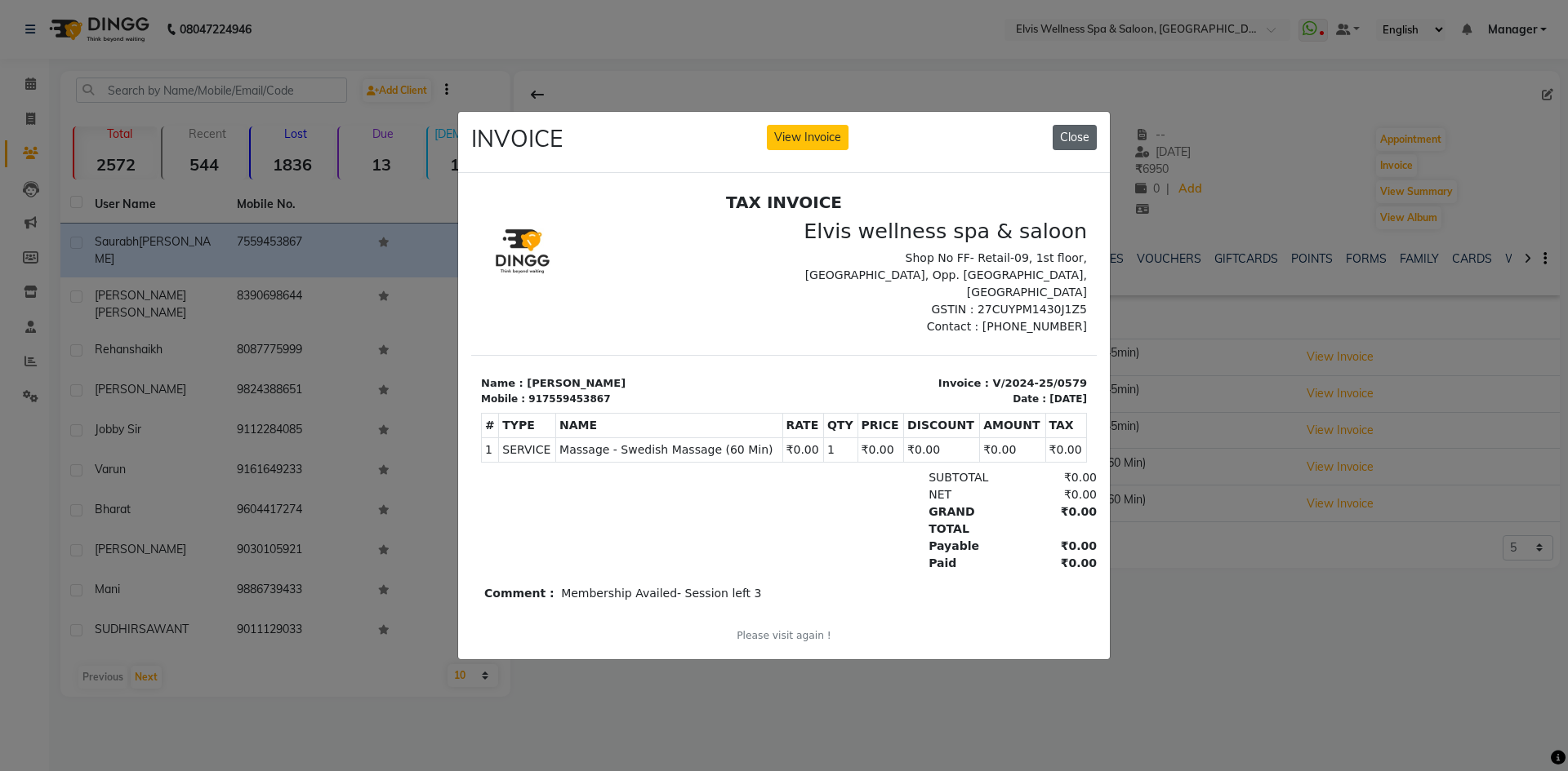
click at [1076, 131] on button "Close" at bounding box center [1074, 137] width 44 height 26
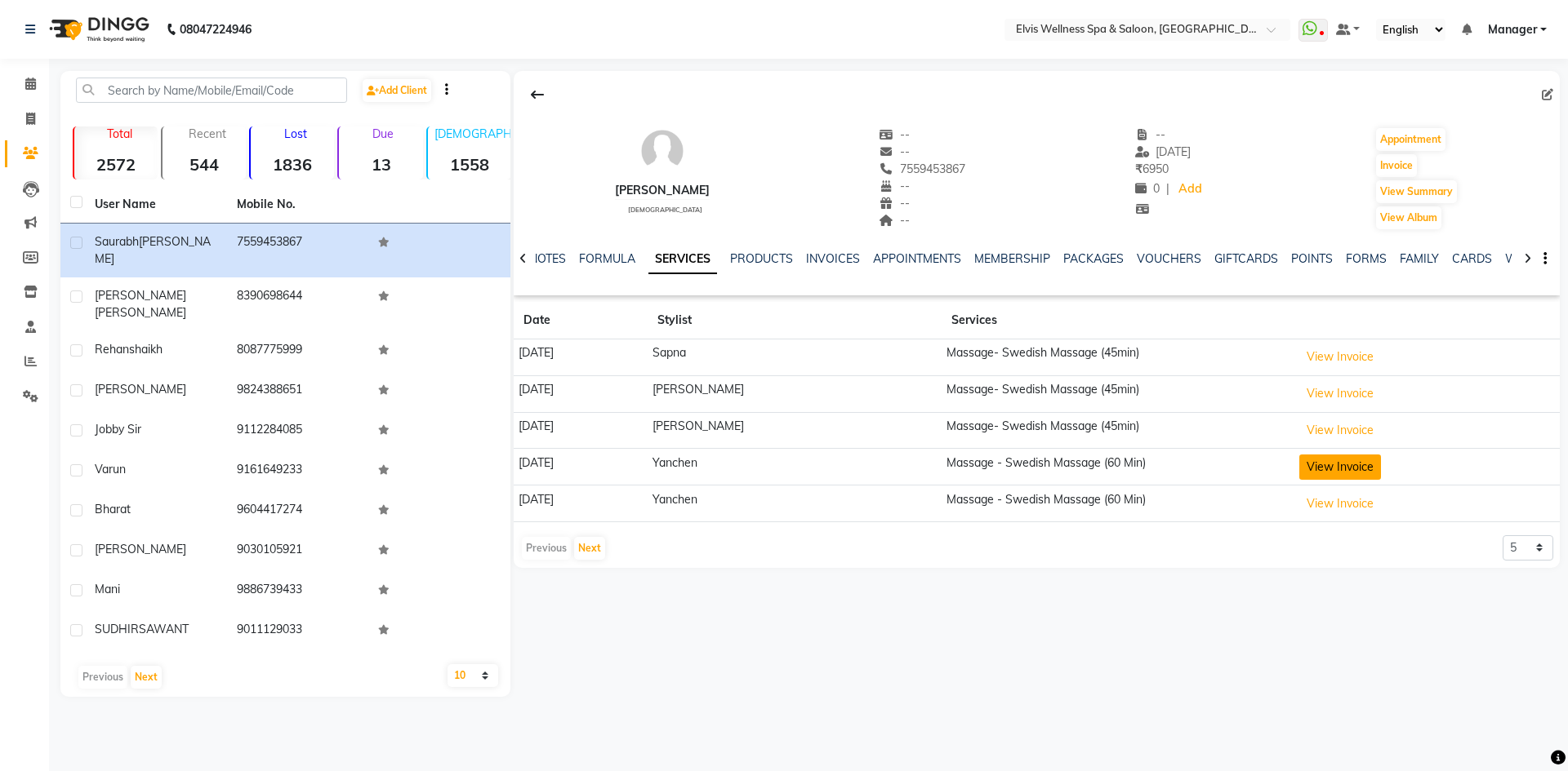
click at [1319, 462] on button "View Invoice" at bounding box center [1339, 468] width 82 height 26
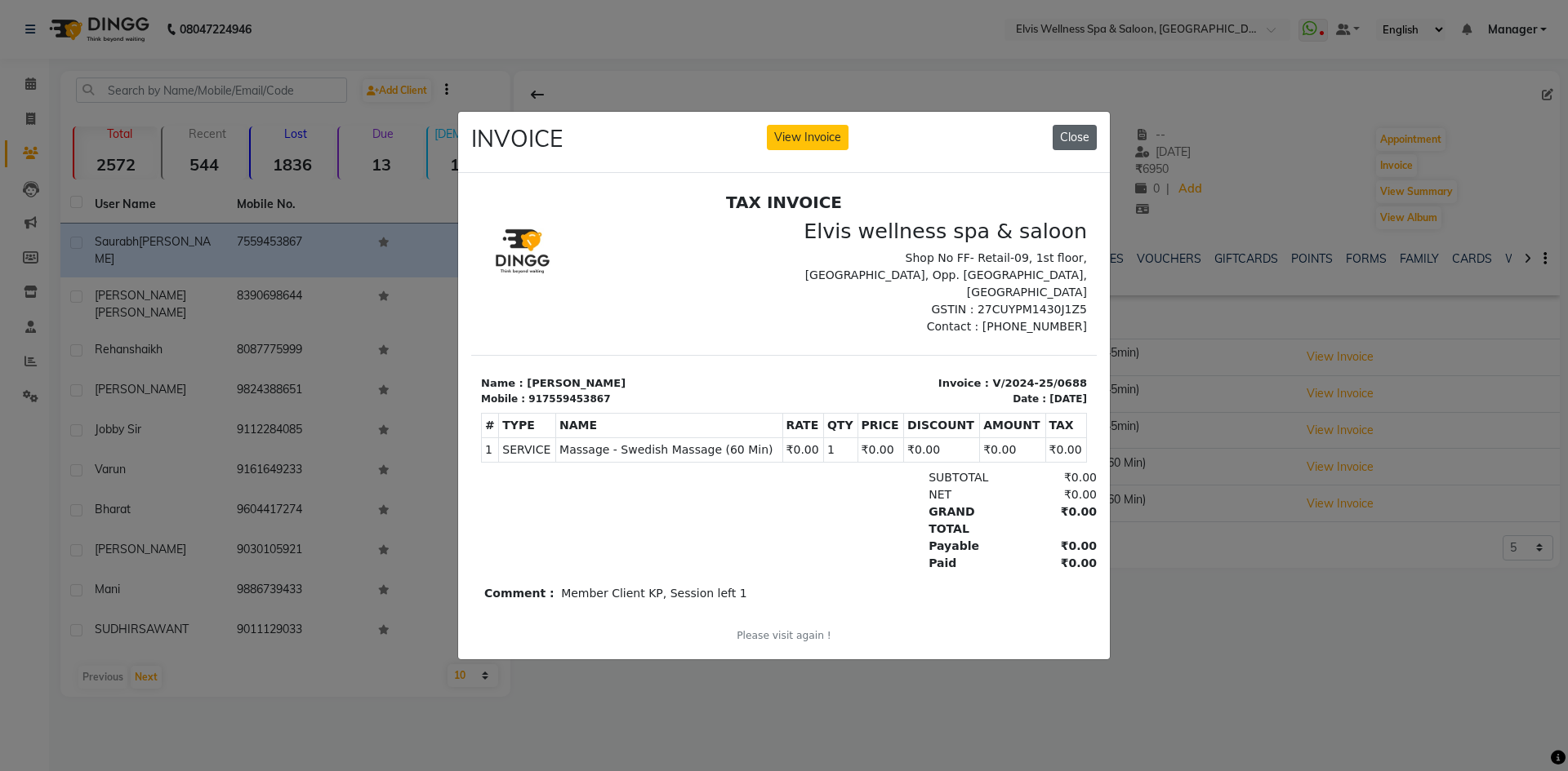
click at [1075, 128] on button "Close" at bounding box center [1074, 137] width 44 height 26
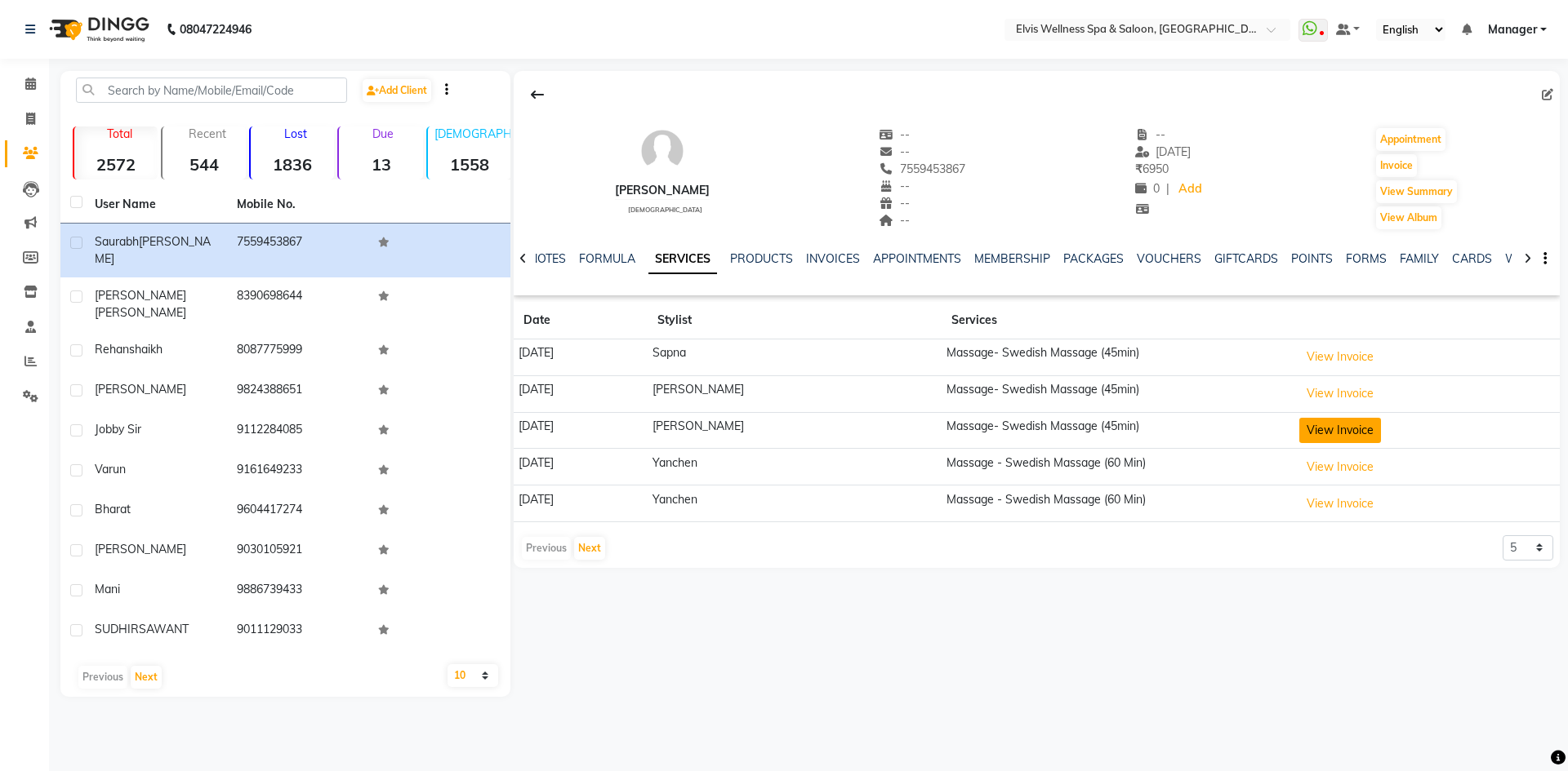
click at [1317, 432] on button "View Invoice" at bounding box center [1339, 430] width 82 height 26
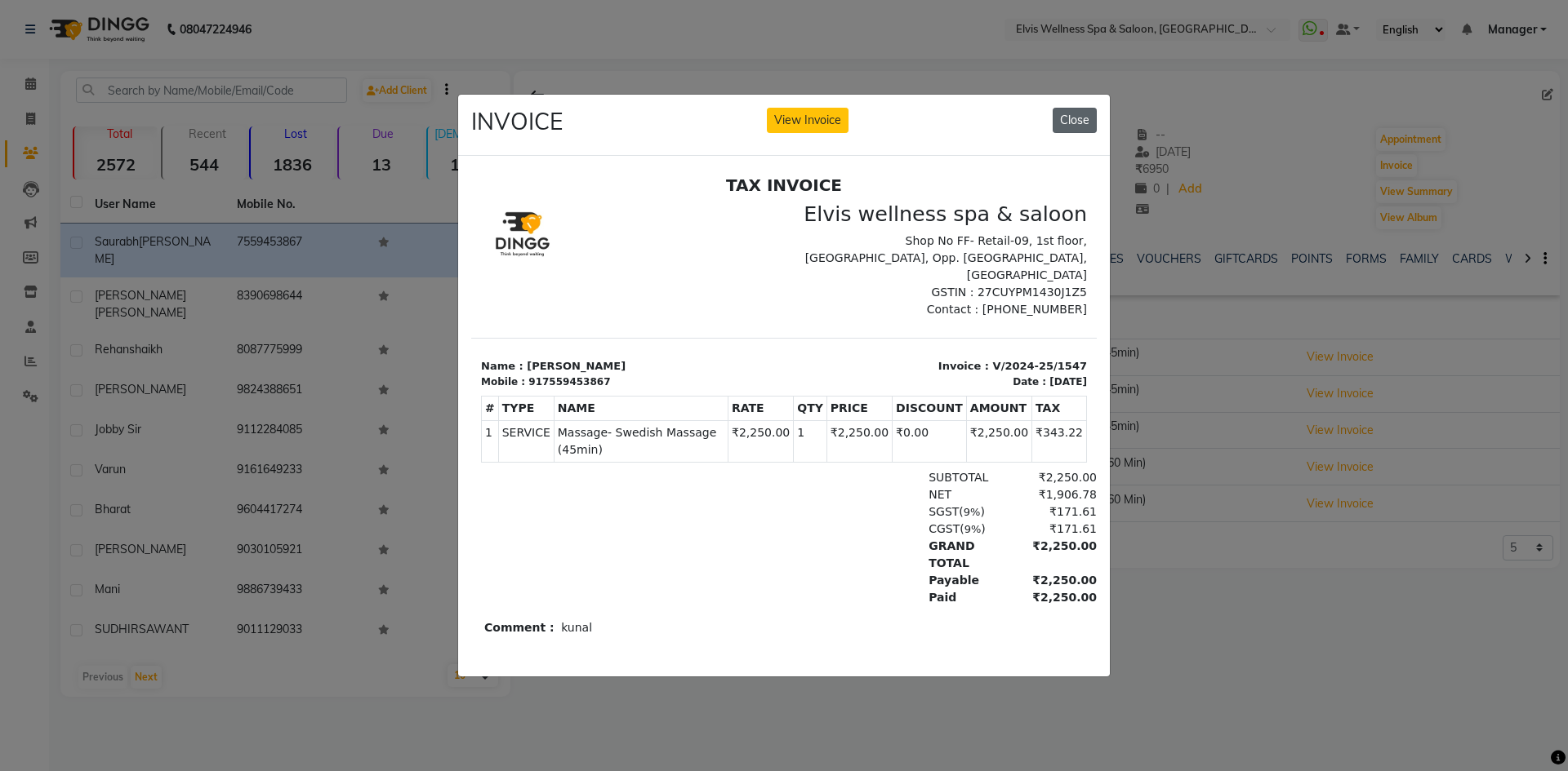
click at [1058, 116] on button "Close" at bounding box center [1074, 121] width 44 height 26
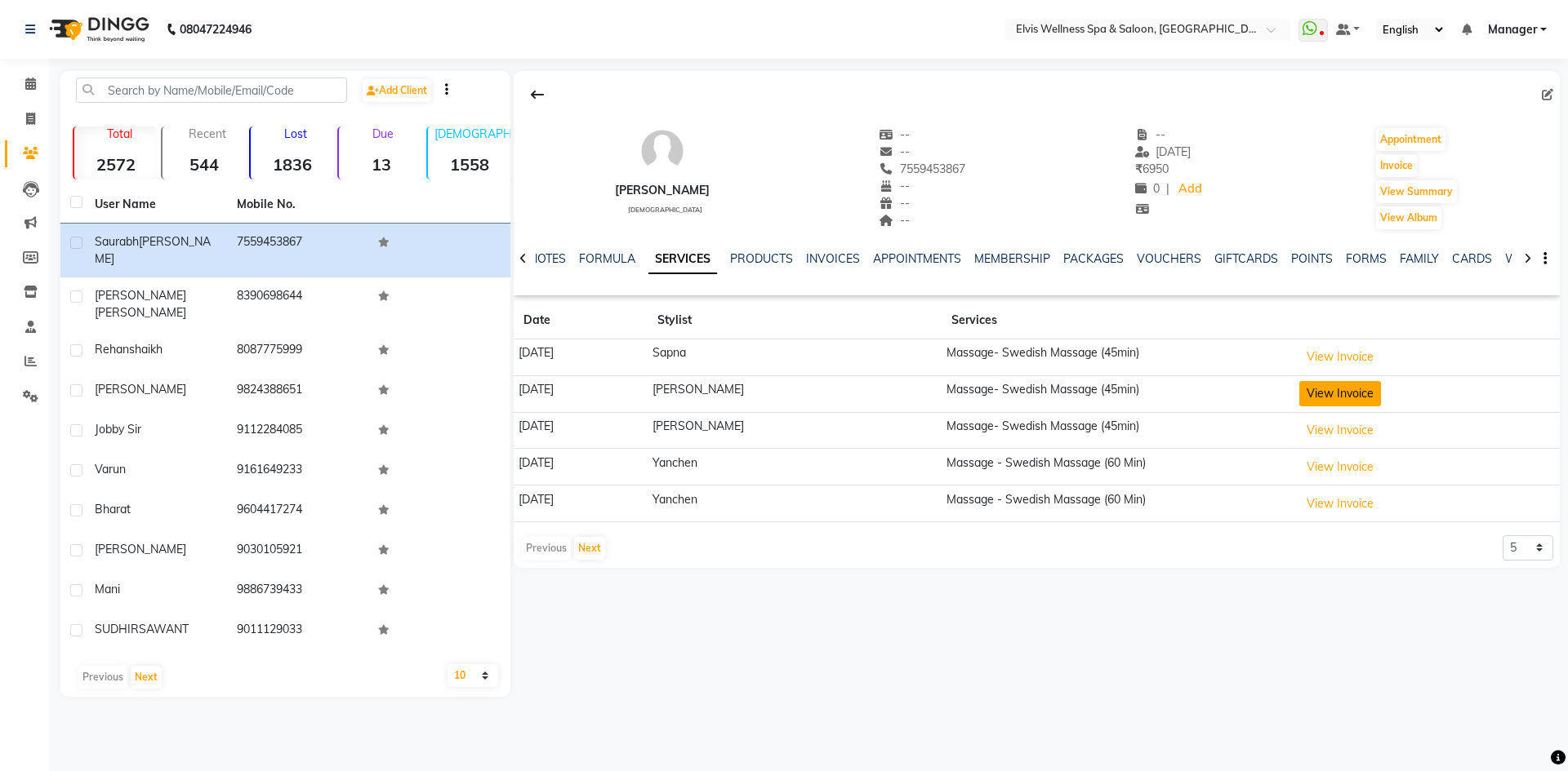
click at [1321, 399] on button "View Invoice" at bounding box center [1339, 394] width 82 height 26
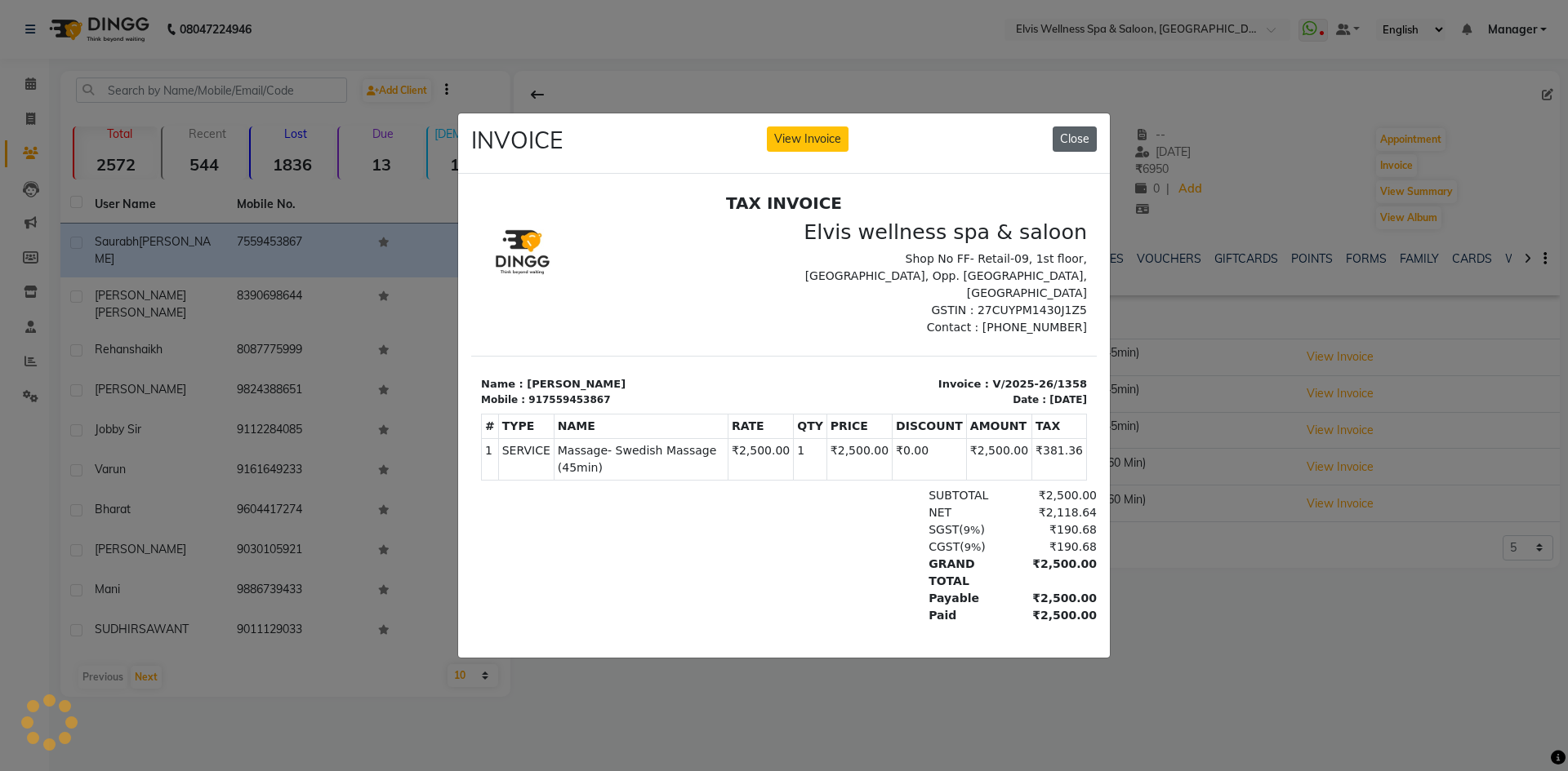
click at [1055, 133] on button "Close" at bounding box center [1074, 139] width 44 height 26
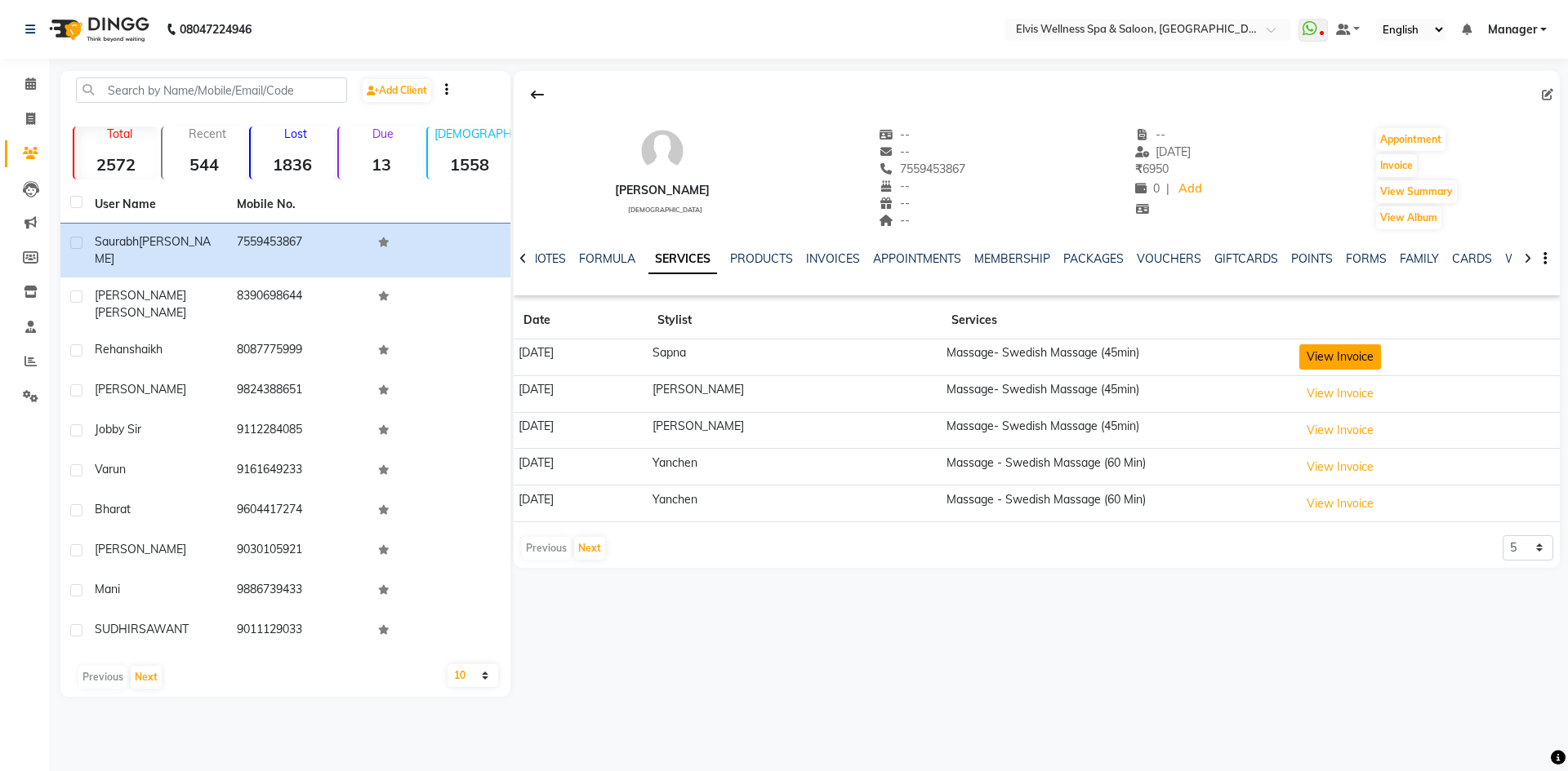
click at [1301, 362] on button "View Invoice" at bounding box center [1339, 357] width 82 height 26
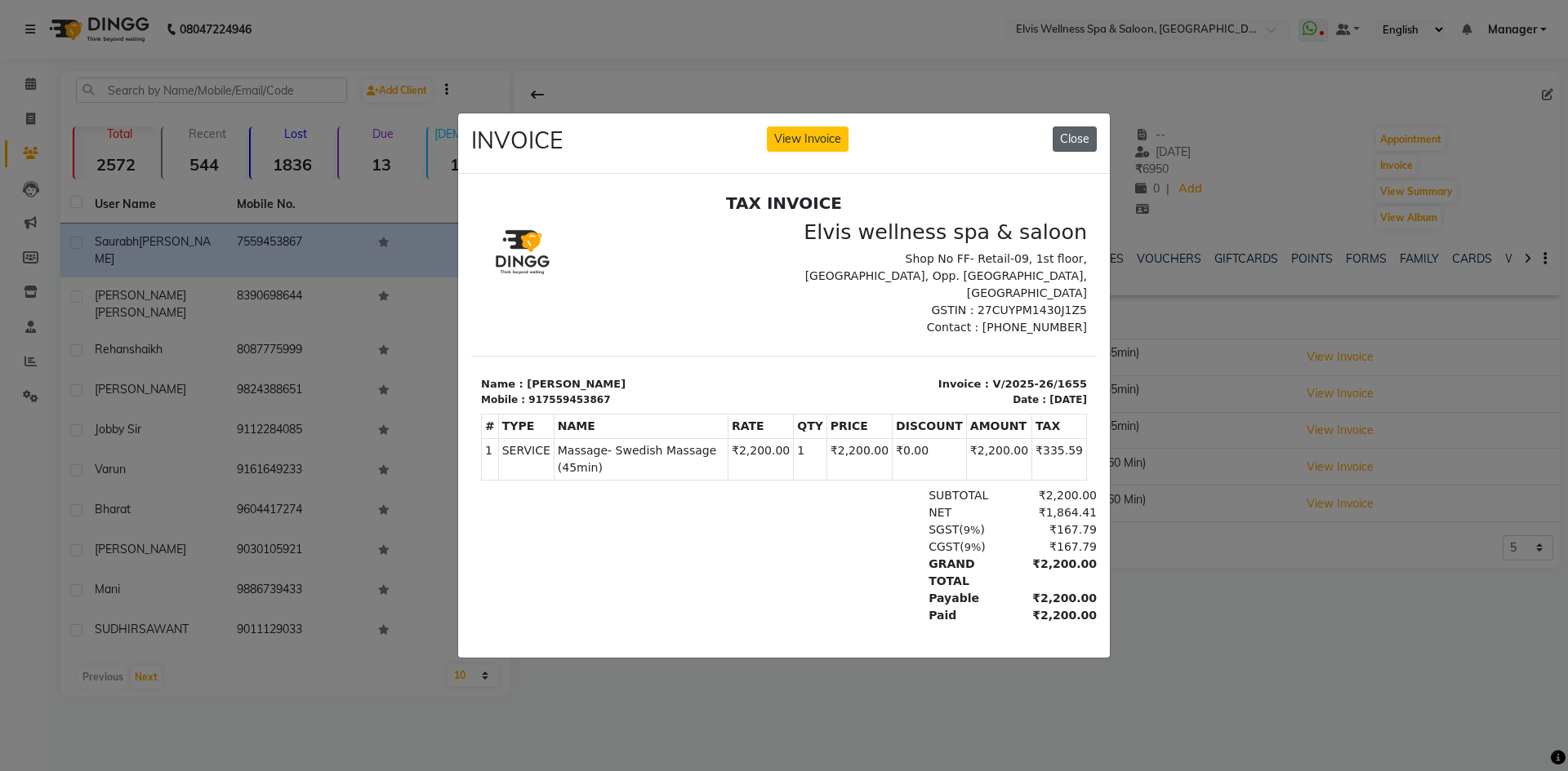
click at [1068, 140] on button "Close" at bounding box center [1074, 139] width 44 height 26
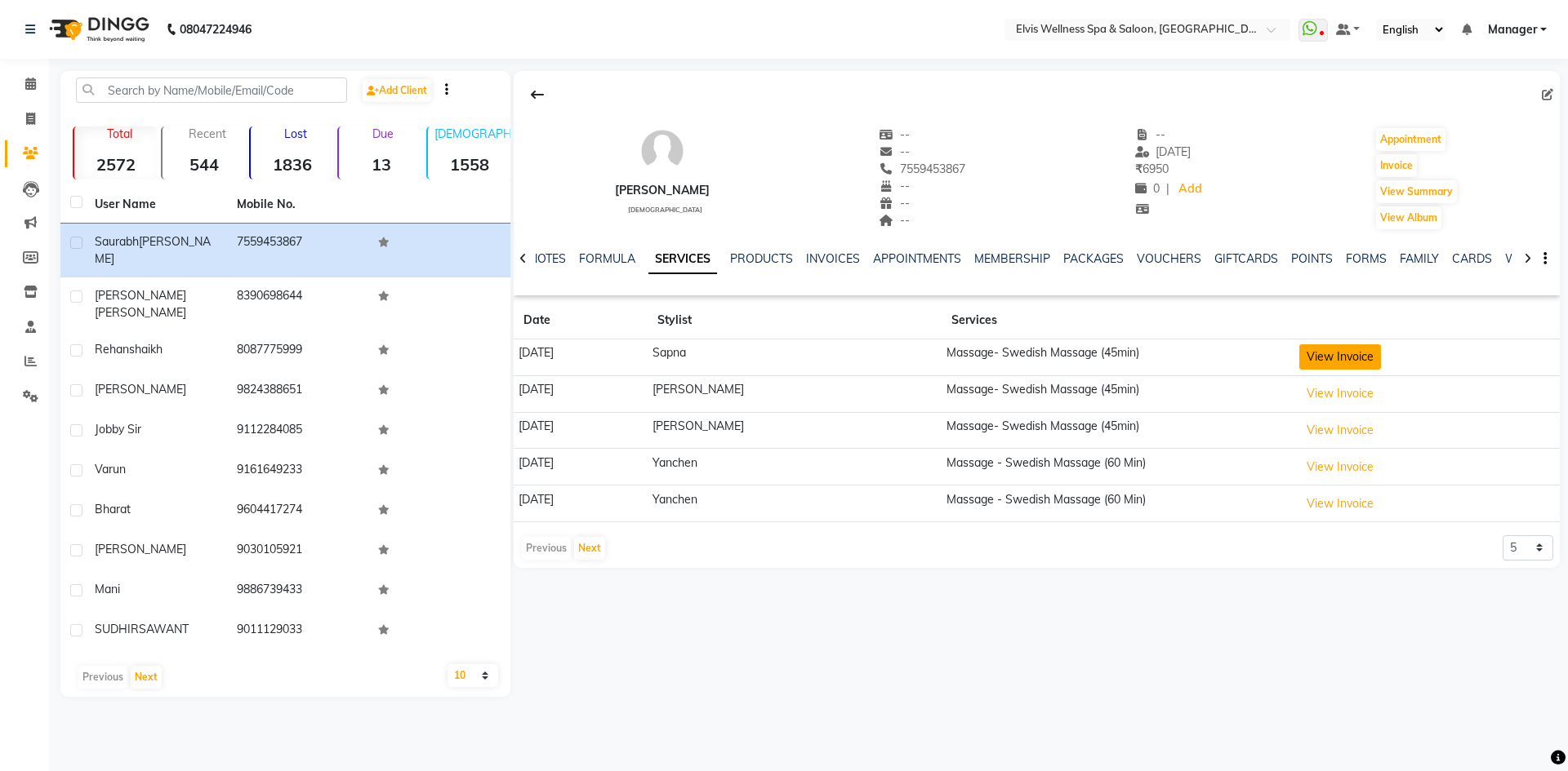
click at [1321, 364] on button "View Invoice" at bounding box center [1339, 357] width 82 height 26
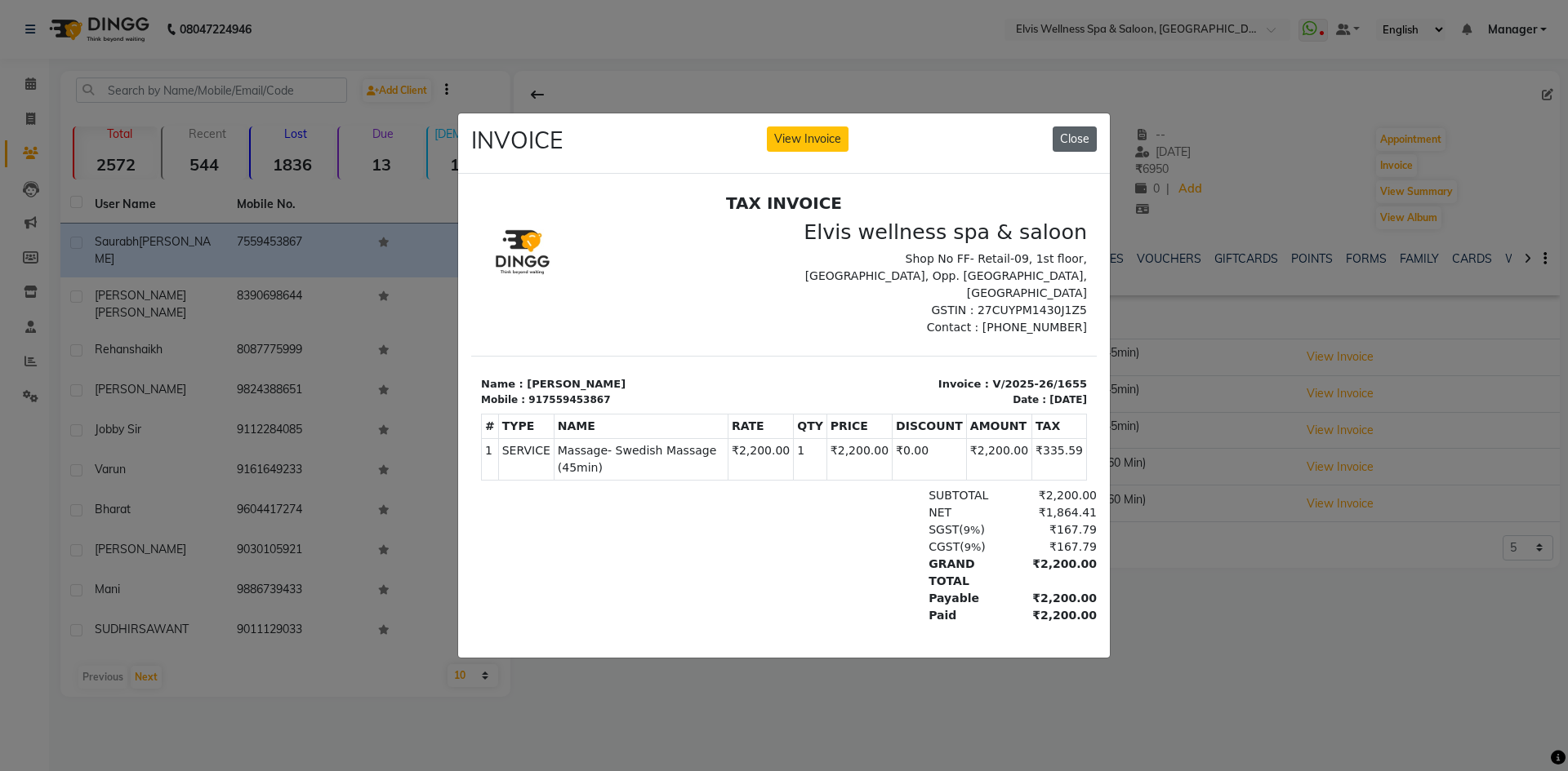
click at [1078, 129] on button "Close" at bounding box center [1074, 139] width 44 height 26
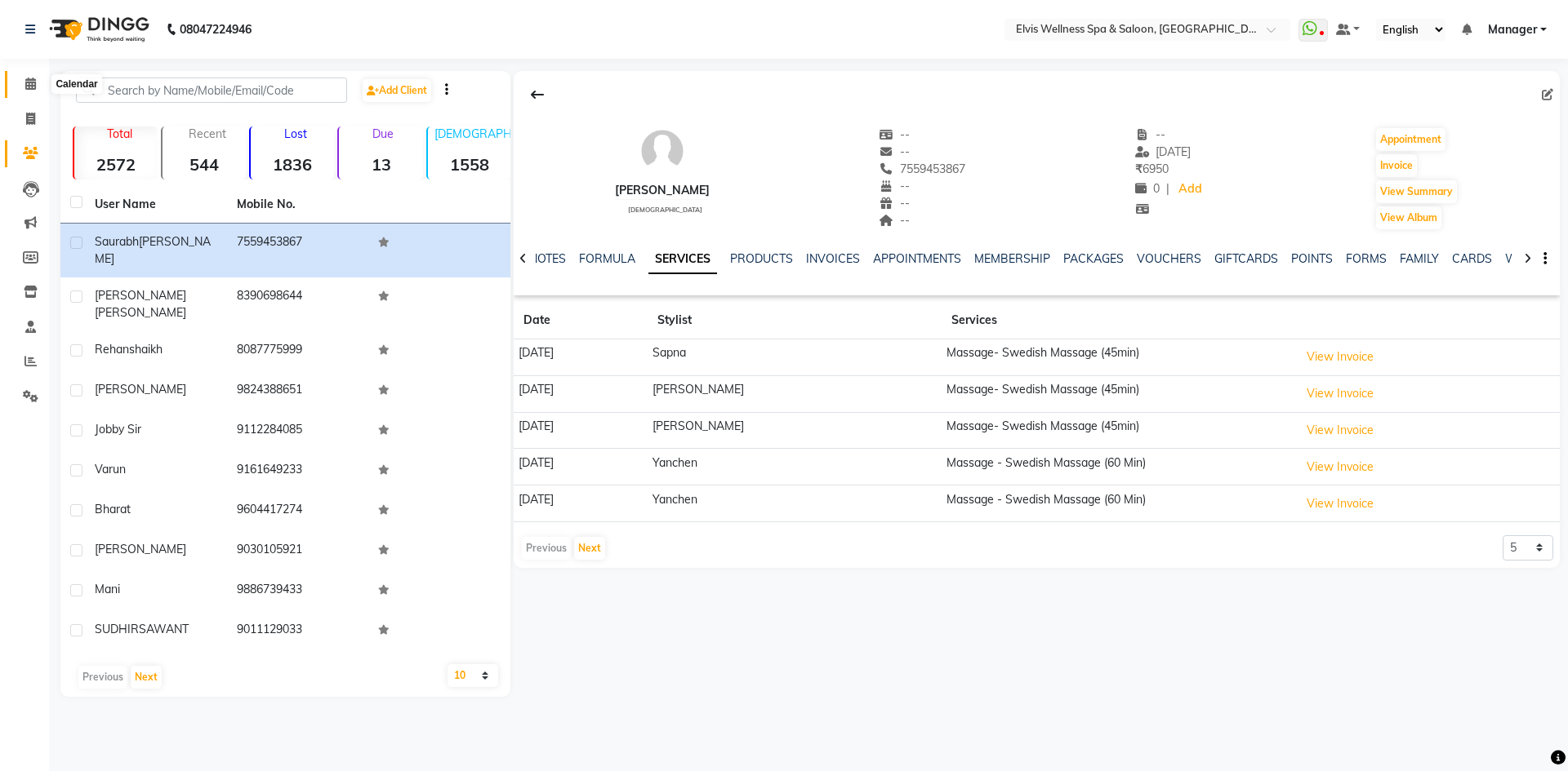
click at [31, 86] on icon at bounding box center [31, 83] width 11 height 12
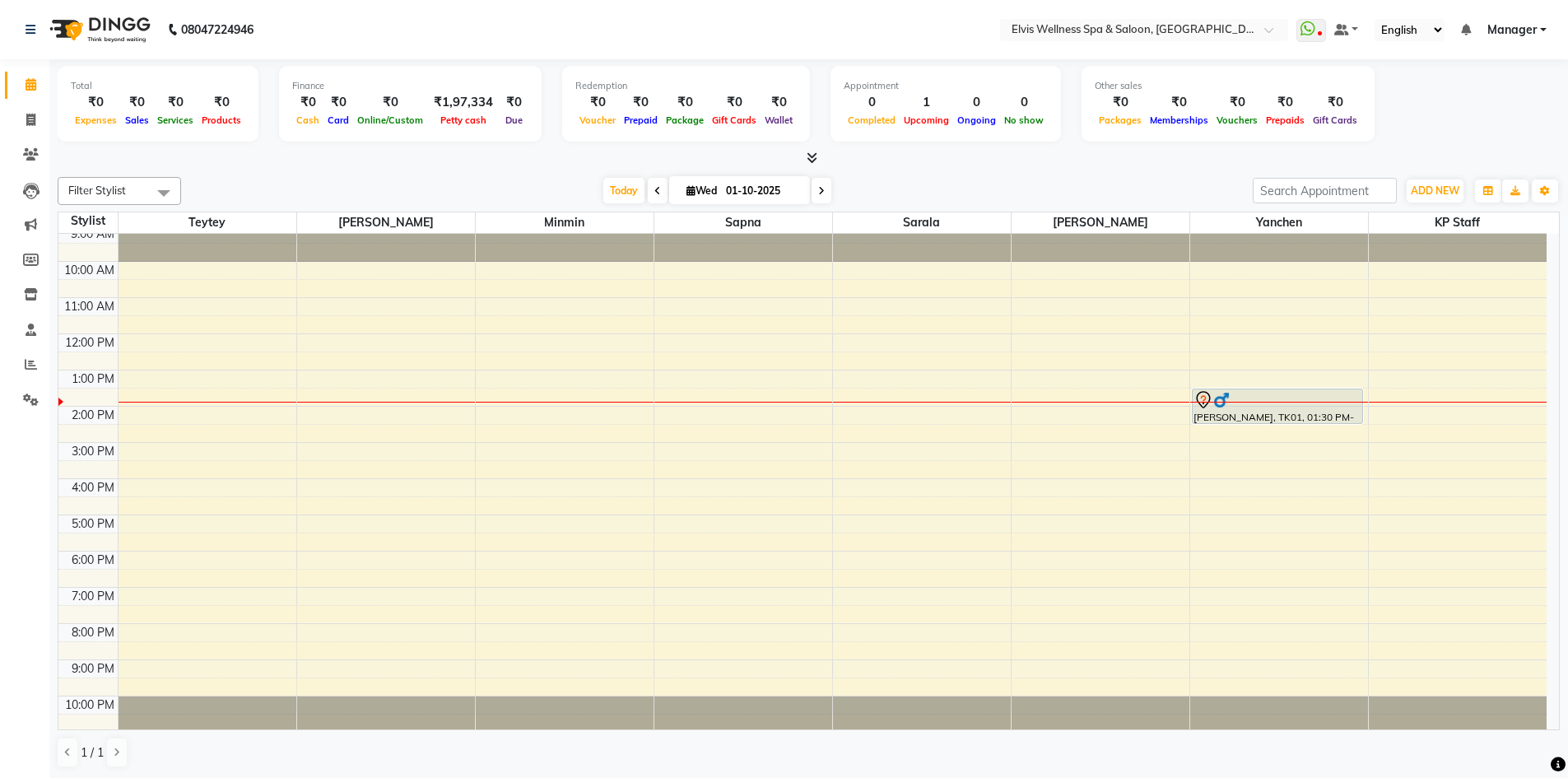
scroll to position [11, 0]
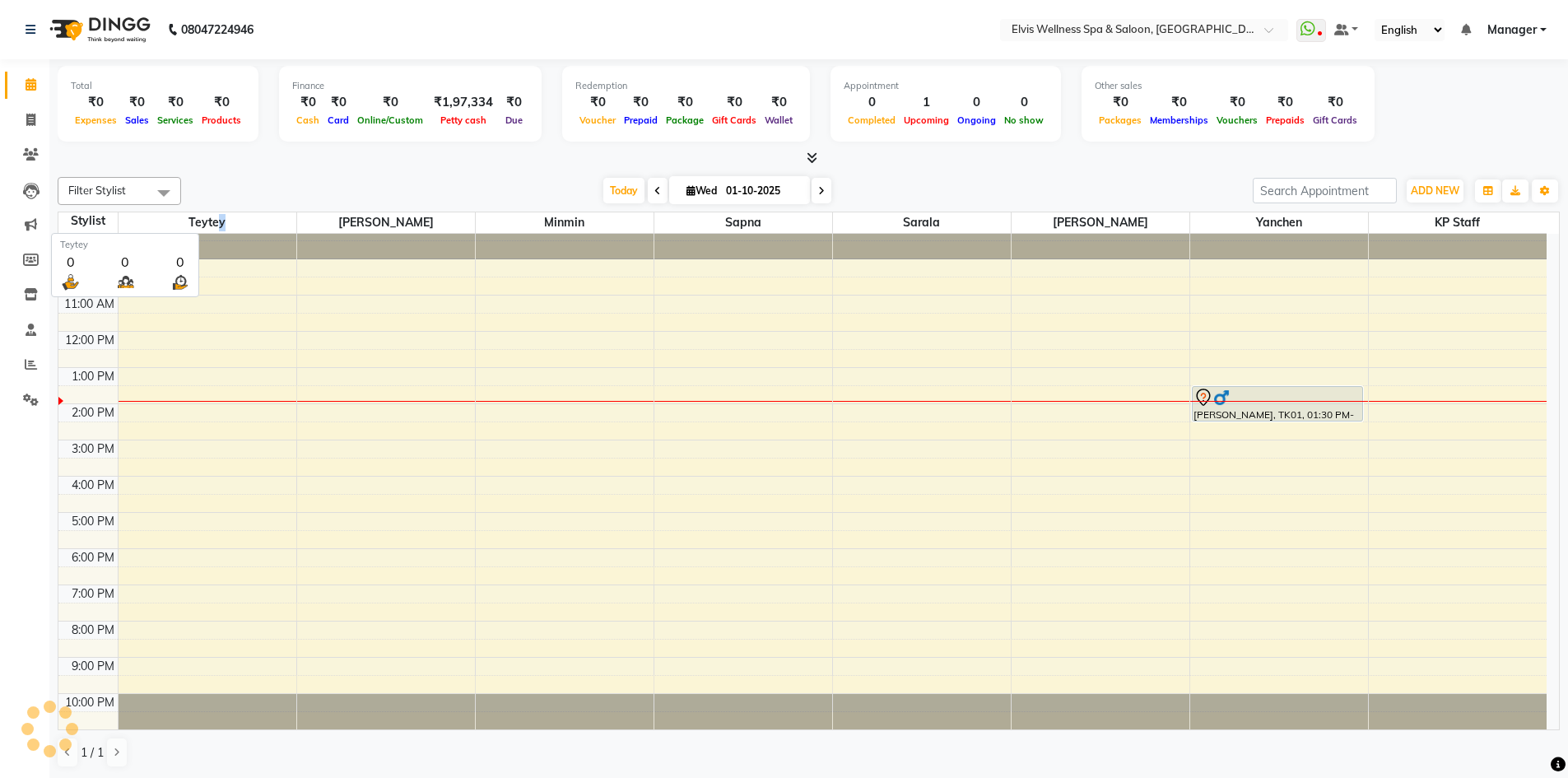
drag, startPoint x: 228, startPoint y: 221, endPoint x: 219, endPoint y: 216, distance: 10.3
click at [219, 216] on span "Teytey" at bounding box center [207, 223] width 178 height 20
click at [244, 225] on span "Teytey" at bounding box center [207, 223] width 178 height 20
